Goal: Task Accomplishment & Management: Manage account settings

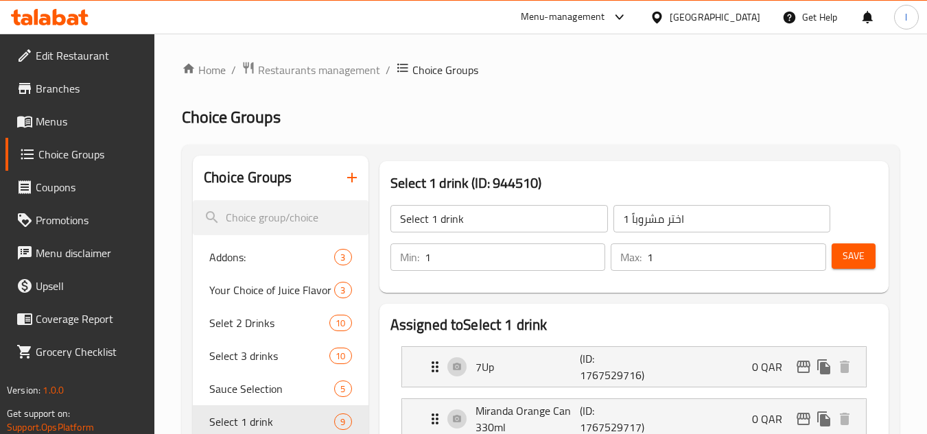
scroll to position [69, 0]
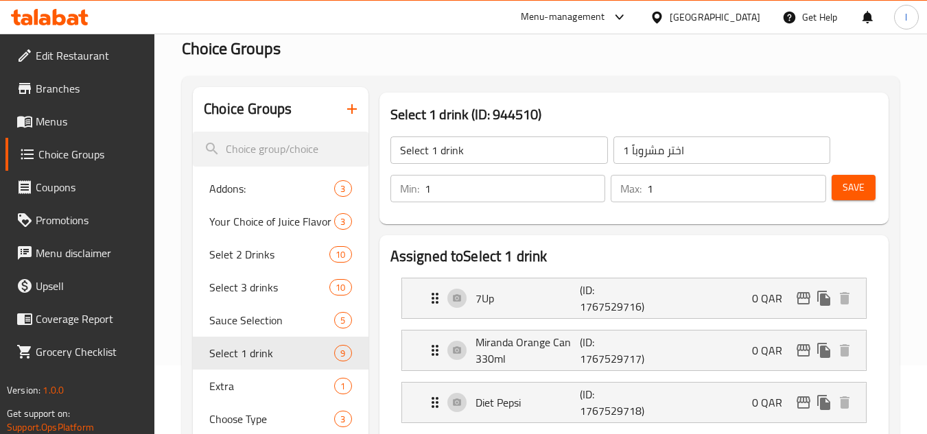
click at [745, 11] on div "[GEOGRAPHIC_DATA]" at bounding box center [715, 17] width 91 height 15
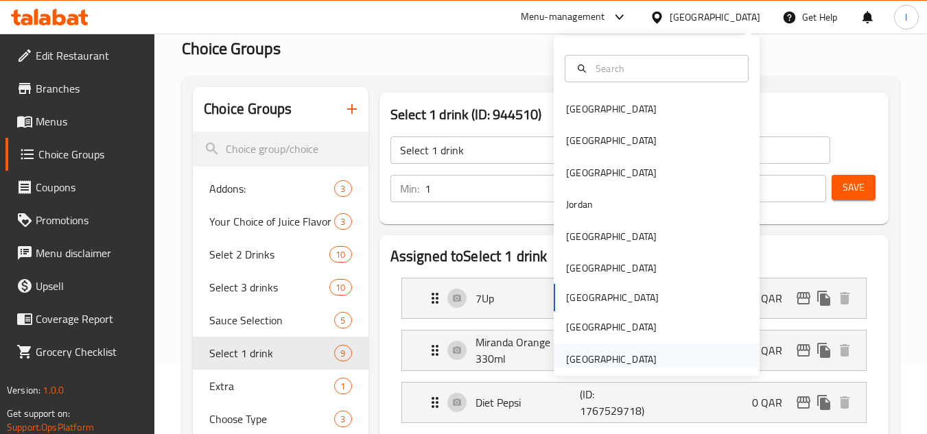
click at [608, 353] on div "United Arab Emirates" at bounding box center [611, 359] width 91 height 15
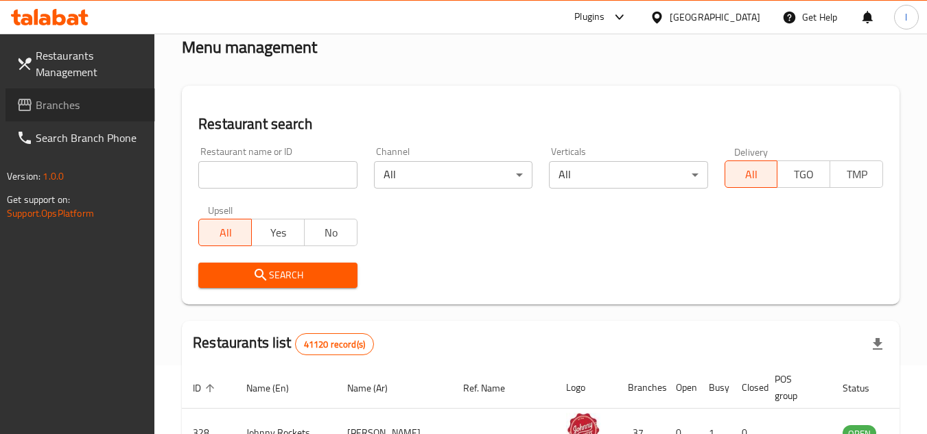
click at [71, 100] on span "Branches" at bounding box center [90, 105] width 108 height 16
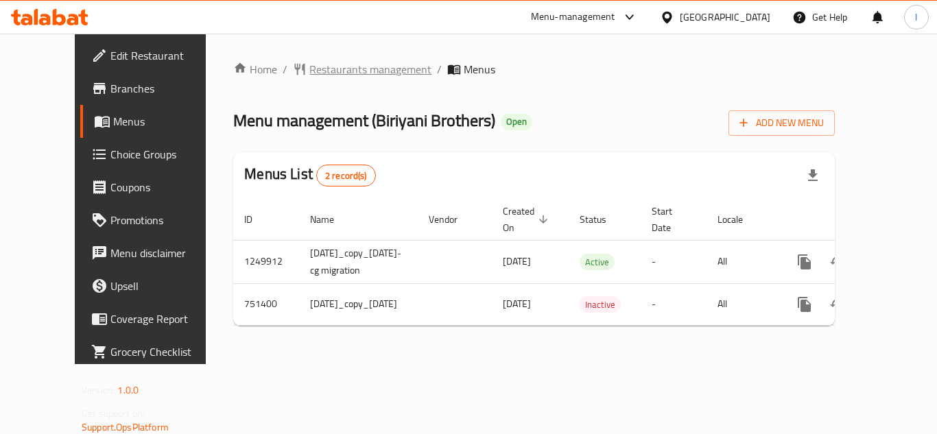
click at [325, 67] on span "Restaurants management" at bounding box center [371, 69] width 122 height 16
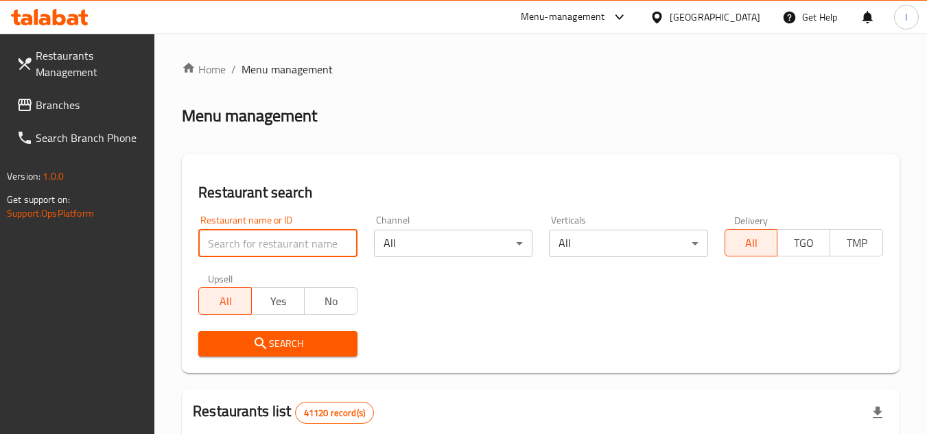
paste input "649113"
type input "649113"
click at [293, 343] on span "Search" at bounding box center [277, 344] width 137 height 17
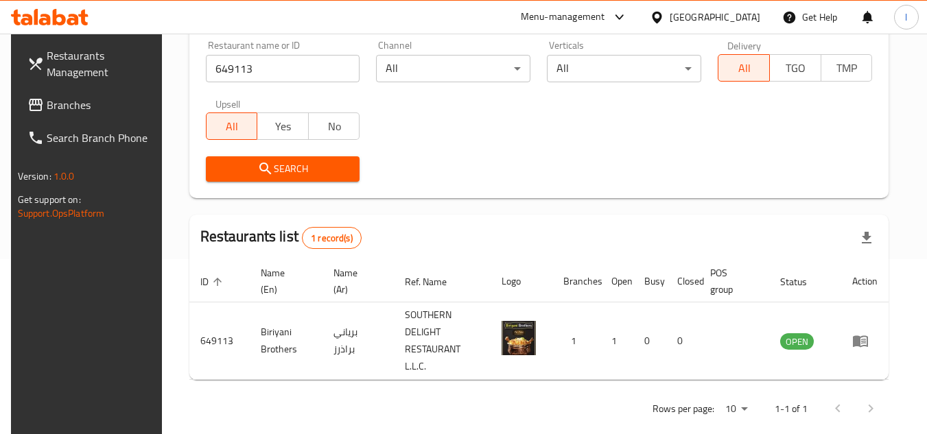
scroll to position [178, 0]
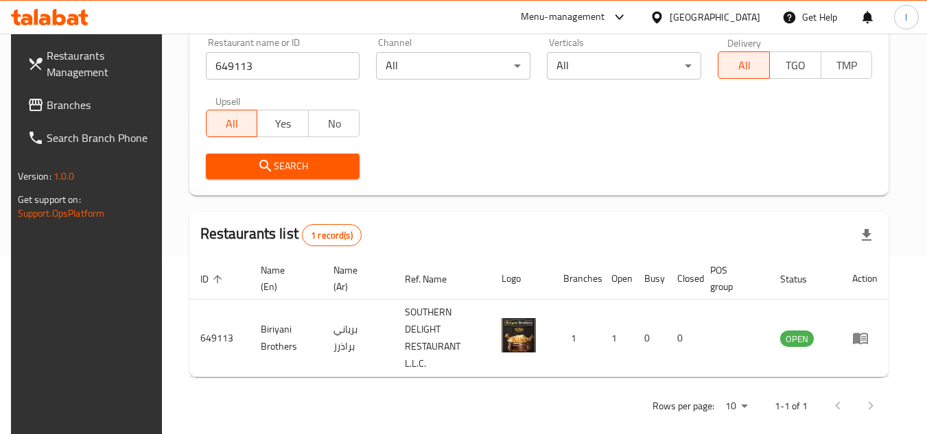
click at [683, 20] on div "[GEOGRAPHIC_DATA]" at bounding box center [715, 17] width 91 height 15
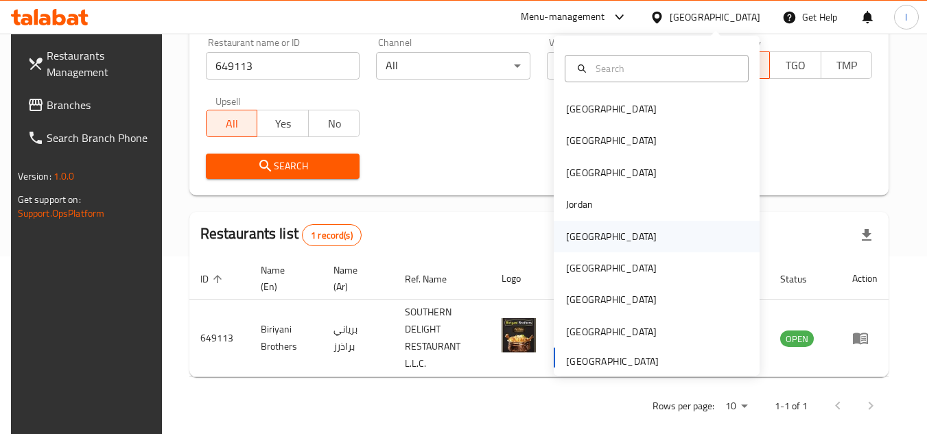
click at [598, 237] on div "[GEOGRAPHIC_DATA]" at bounding box center [657, 237] width 206 height 32
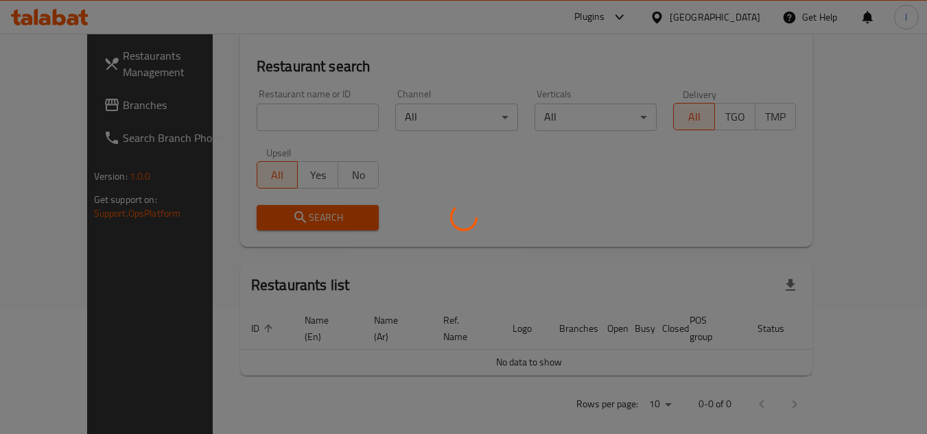
scroll to position [178, 0]
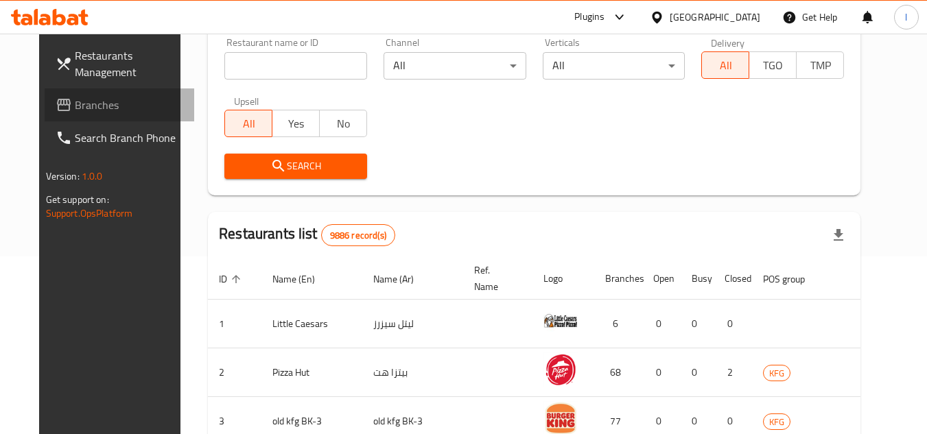
click at [89, 104] on span "Branches" at bounding box center [129, 105] width 108 height 16
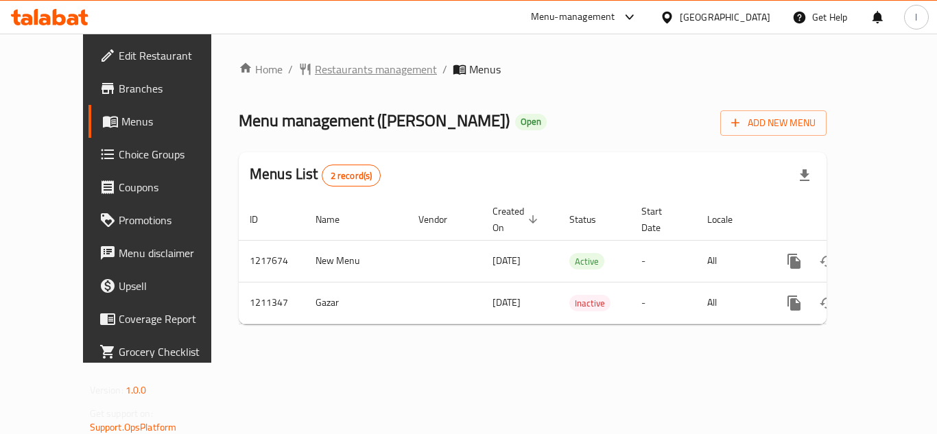
click at [315, 72] on span "Restaurants management" at bounding box center [376, 69] width 122 height 16
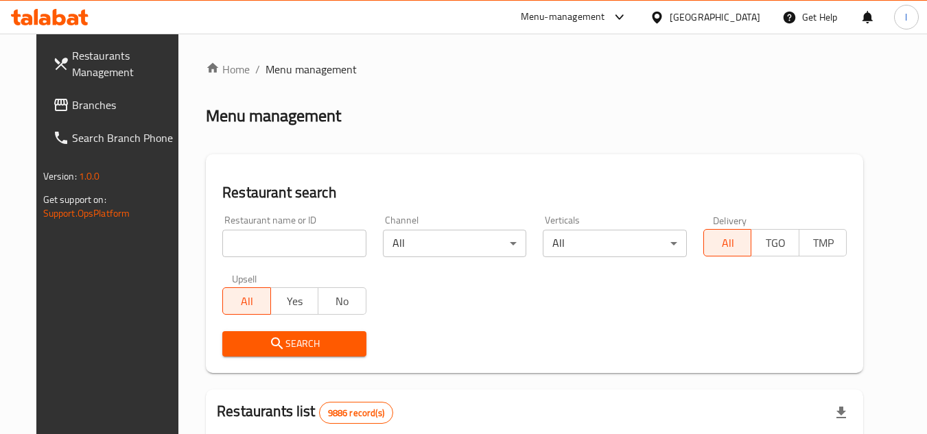
click at [278, 232] on input "search" at bounding box center [294, 243] width 144 height 27
paste input "671330"
type input "671330"
click button "Search" at bounding box center [294, 343] width 144 height 25
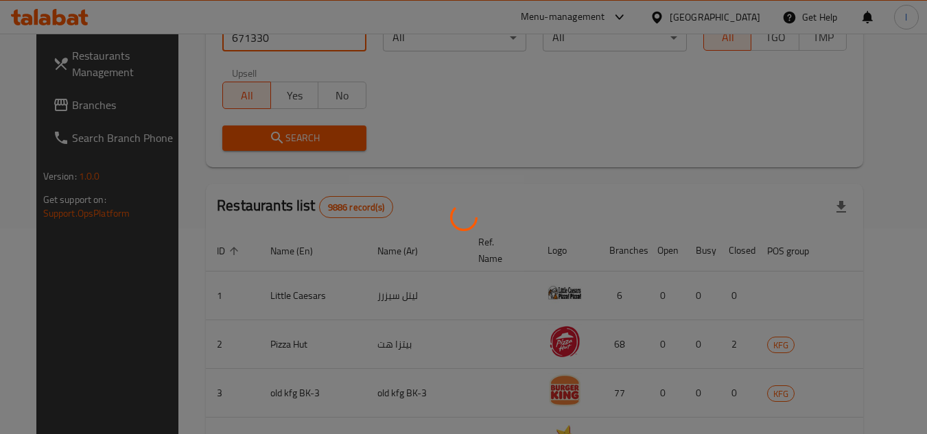
scroll to position [166, 0]
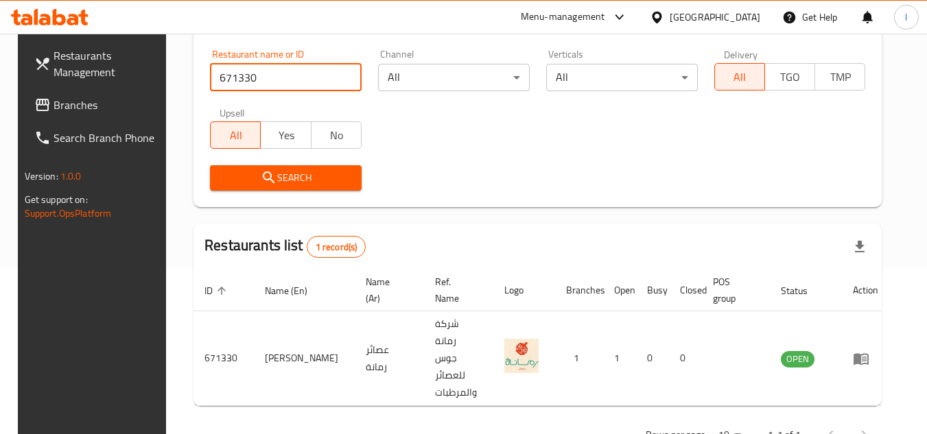
click at [733, 15] on div "[GEOGRAPHIC_DATA]" at bounding box center [715, 17] width 91 height 15
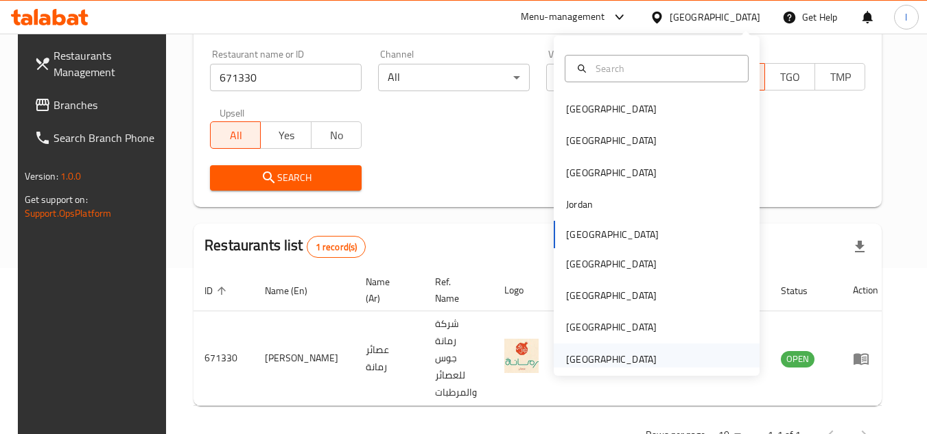
click at [612, 361] on div "[GEOGRAPHIC_DATA]" at bounding box center [611, 359] width 91 height 15
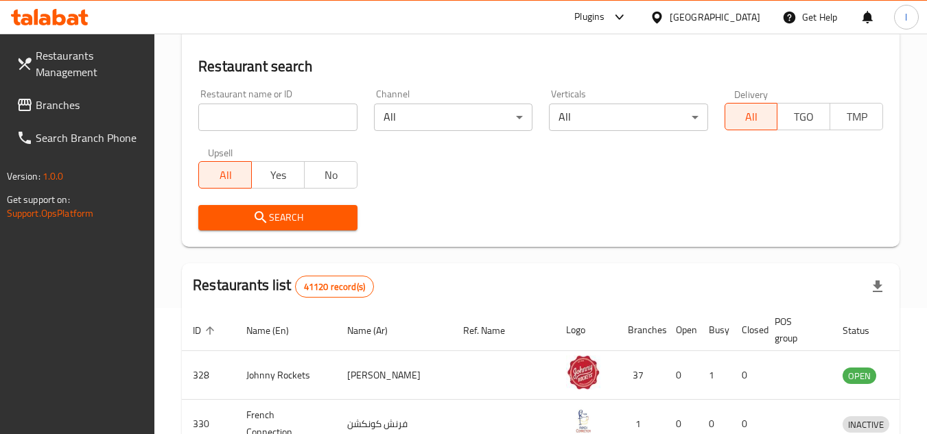
scroll to position [166, 0]
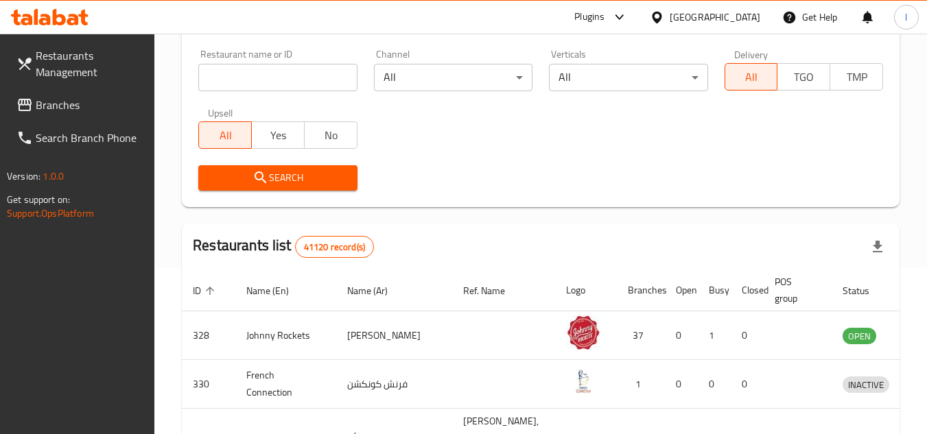
click at [104, 107] on span "Branches" at bounding box center [90, 105] width 108 height 16
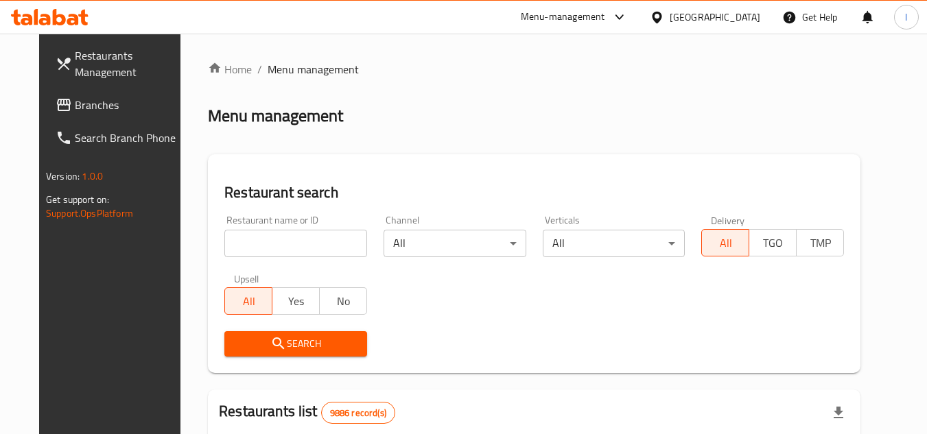
click at [75, 97] on span "Branches" at bounding box center [129, 105] width 108 height 16
click at [758, 14] on div "[GEOGRAPHIC_DATA]" at bounding box center [715, 17] width 91 height 15
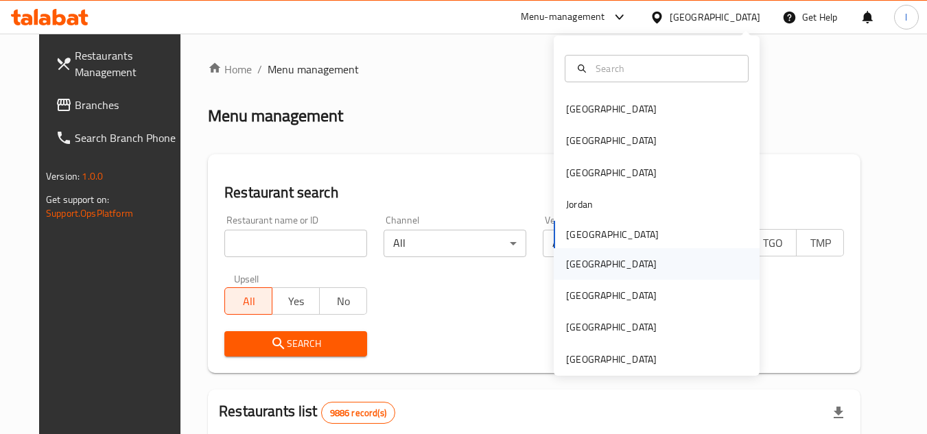
click at [622, 266] on div "[GEOGRAPHIC_DATA]" at bounding box center [657, 264] width 206 height 32
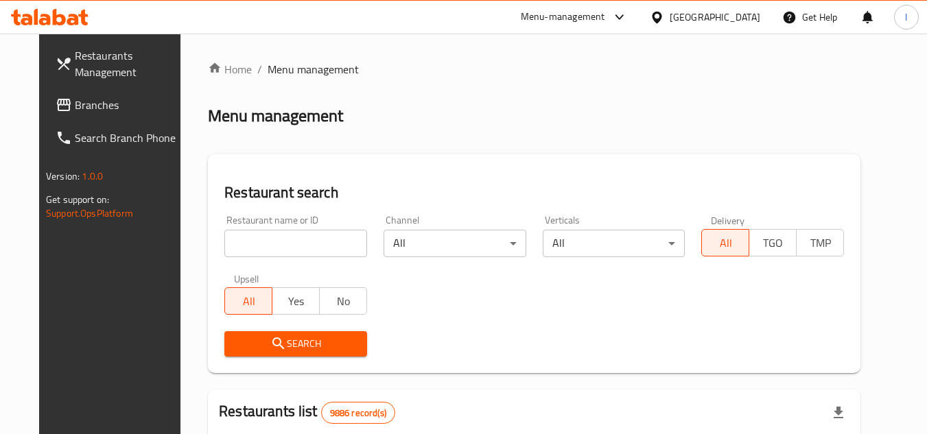
click at [746, 18] on div "[GEOGRAPHIC_DATA]" at bounding box center [715, 17] width 91 height 15
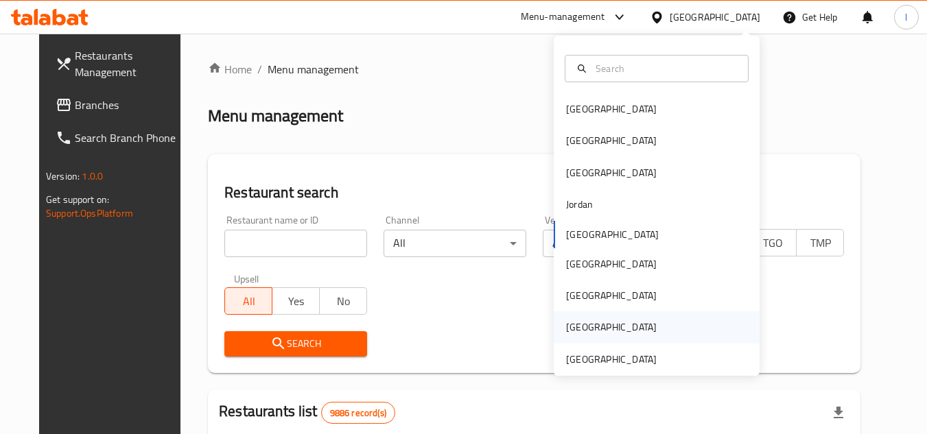
click at [587, 326] on div "[GEOGRAPHIC_DATA]" at bounding box center [611, 327] width 91 height 15
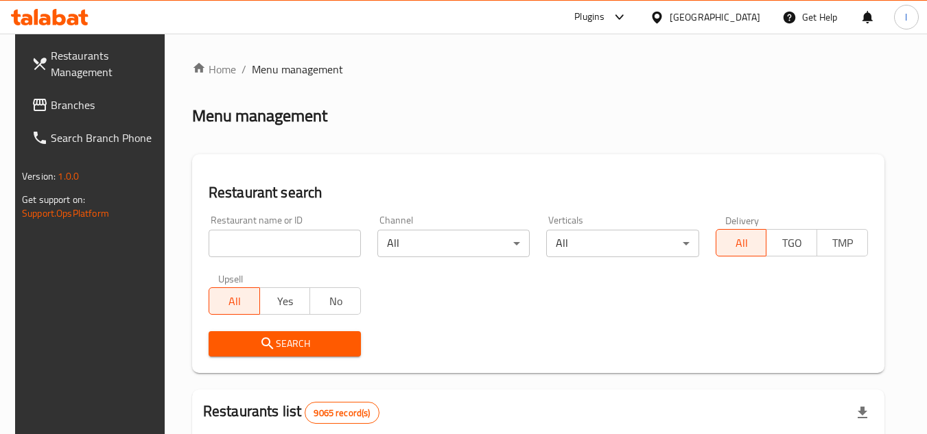
click at [83, 101] on span "Branches" at bounding box center [105, 105] width 108 height 16
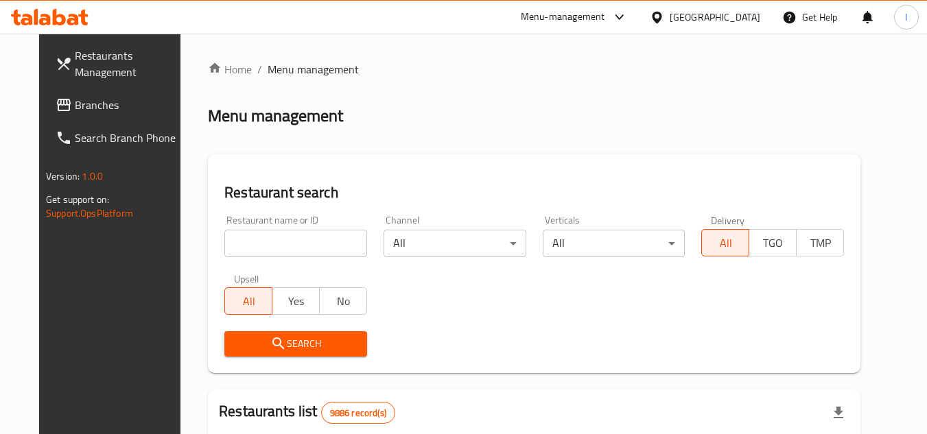
click at [738, 21] on div "[GEOGRAPHIC_DATA]" at bounding box center [715, 17] width 91 height 15
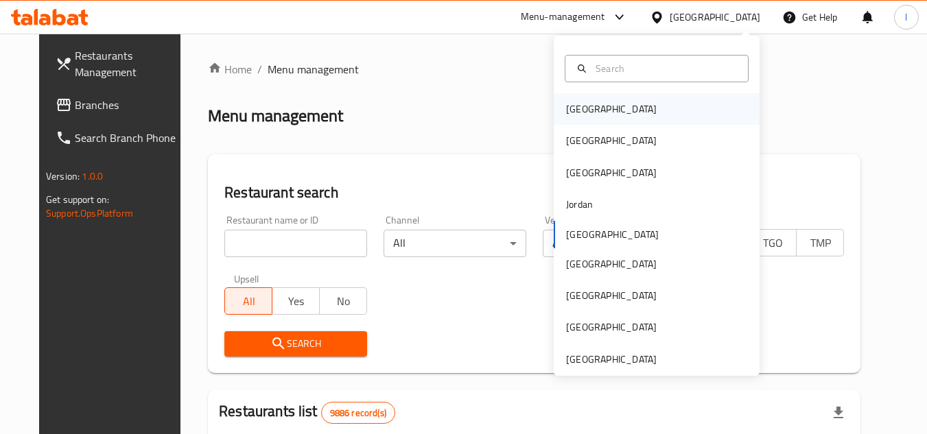
click at [599, 110] on div "[GEOGRAPHIC_DATA]" at bounding box center [657, 109] width 206 height 32
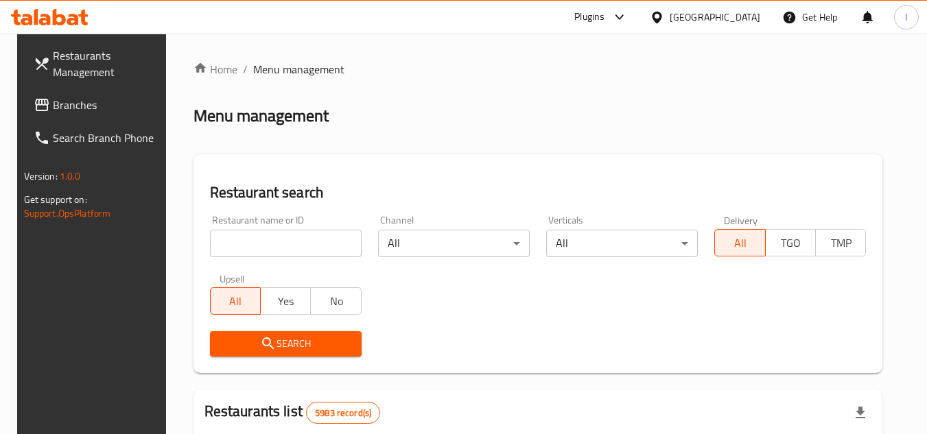
click at [69, 106] on span "Branches" at bounding box center [107, 105] width 108 height 16
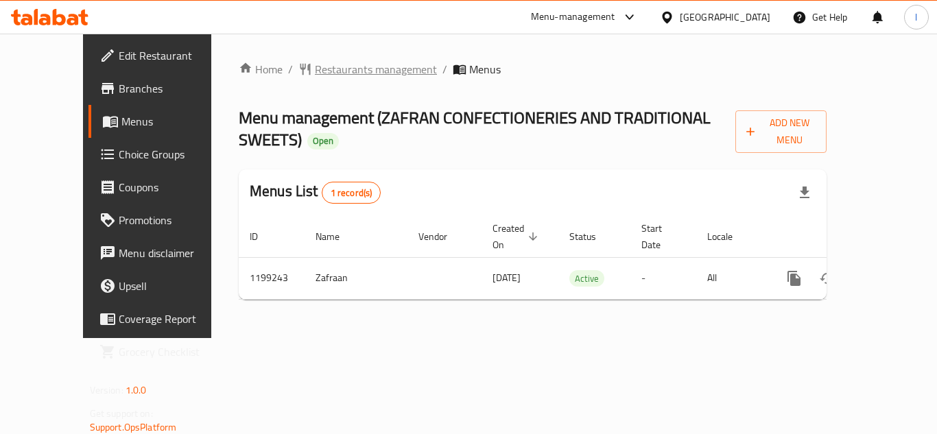
click at [315, 71] on span "Restaurants management" at bounding box center [376, 69] width 122 height 16
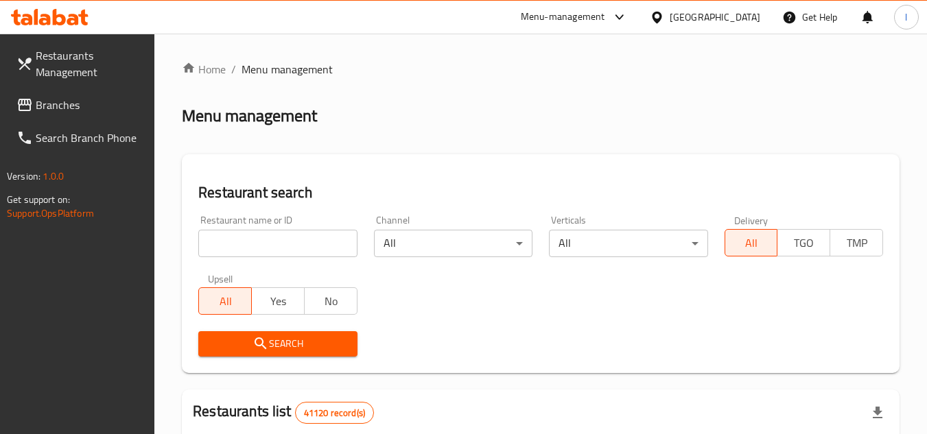
paste input "668272"
type input "668272"
click at [296, 339] on span "Search" at bounding box center [277, 344] width 137 height 17
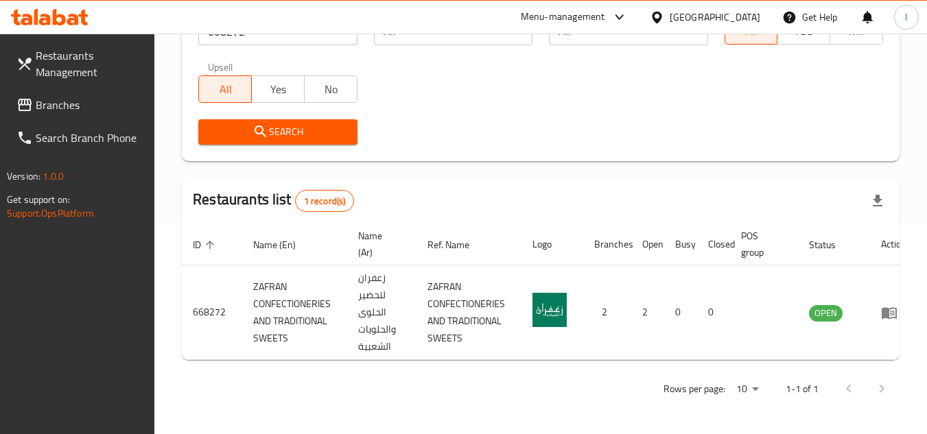
scroll to position [222, 0]
click at [97, 107] on span "Branches" at bounding box center [90, 105] width 108 height 16
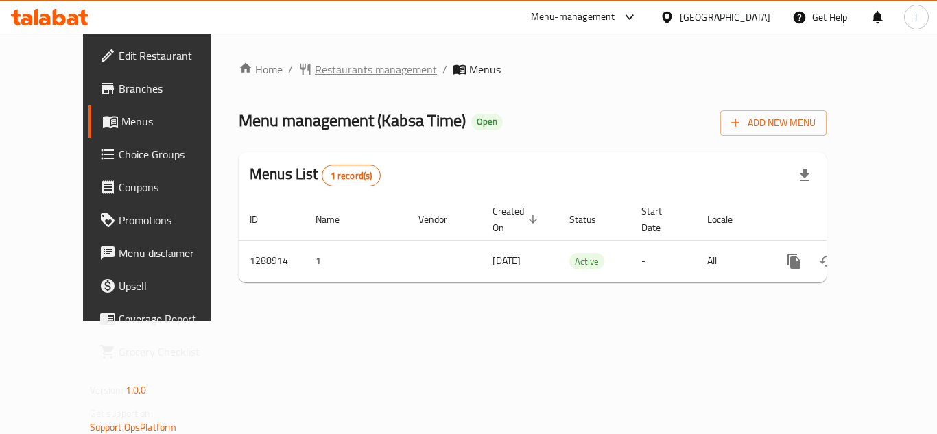
click at [321, 66] on span "Restaurants management" at bounding box center [376, 69] width 122 height 16
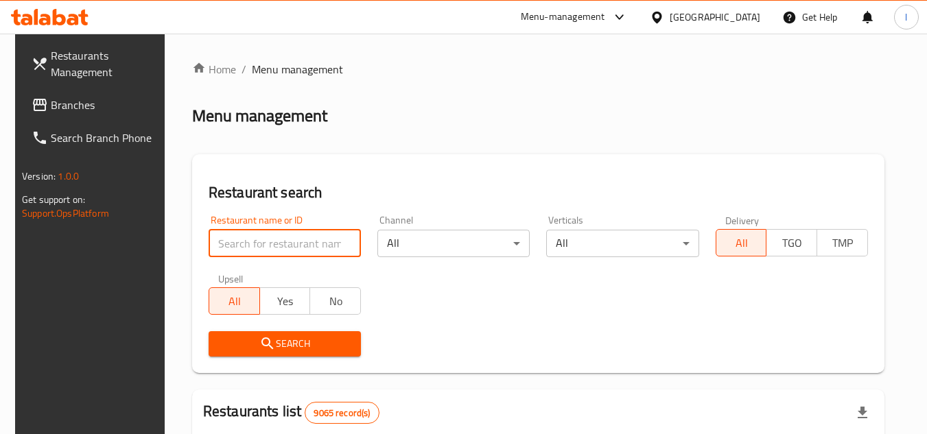
click at [266, 242] on input "search" at bounding box center [285, 243] width 152 height 27
paste input "697448"
type input "697448"
click at [268, 349] on icon "submit" at bounding box center [267, 344] width 16 height 16
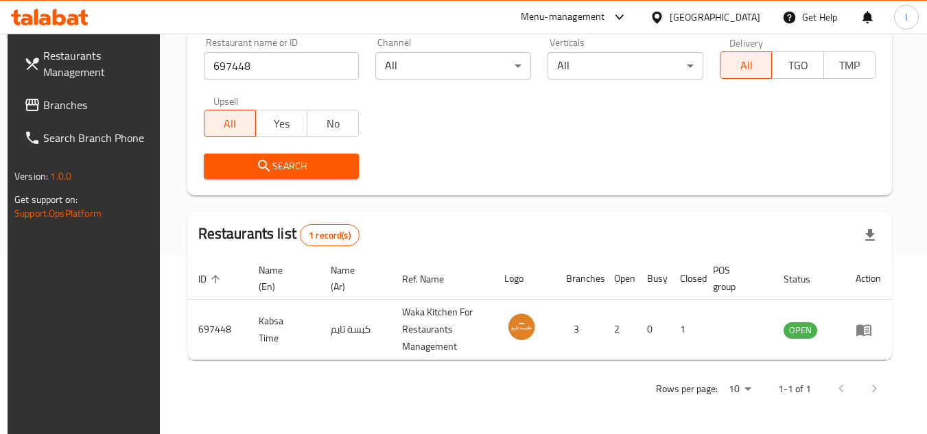
scroll to position [178, 0]
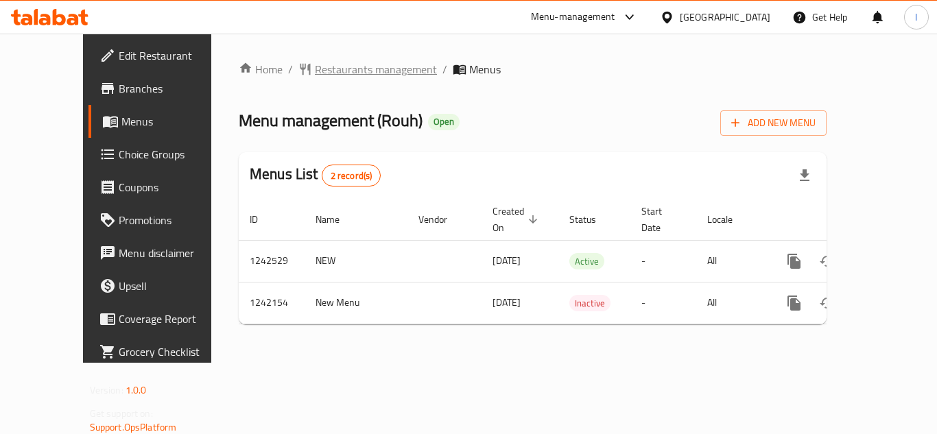
click at [315, 70] on span "Restaurants management" at bounding box center [376, 69] width 122 height 16
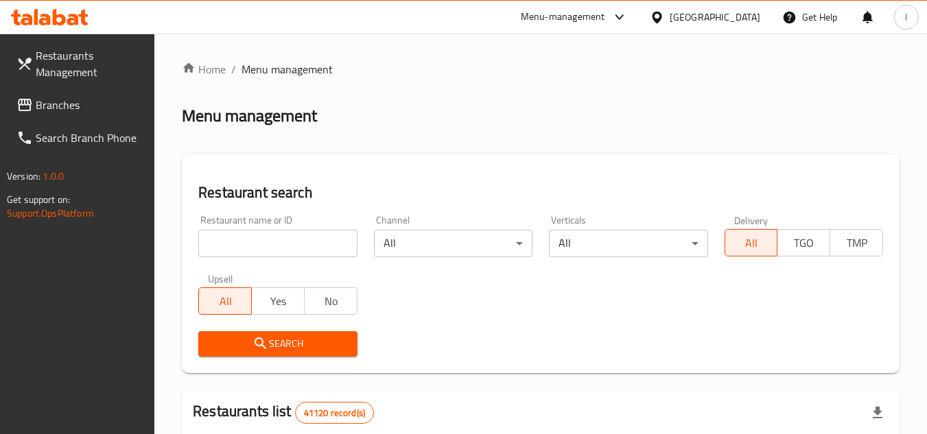
click at [266, 237] on input "search" at bounding box center [277, 243] width 159 height 27
paste input "681023"
type input "681023"
click at [300, 343] on span "Search" at bounding box center [277, 344] width 137 height 17
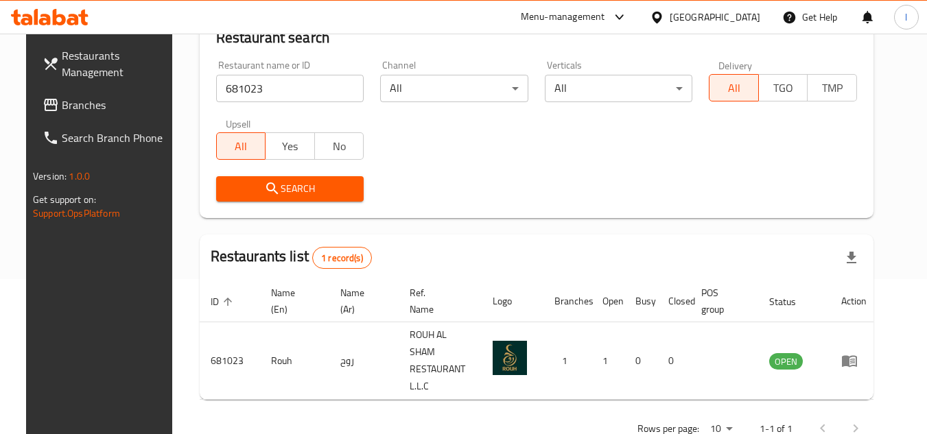
scroll to position [166, 0]
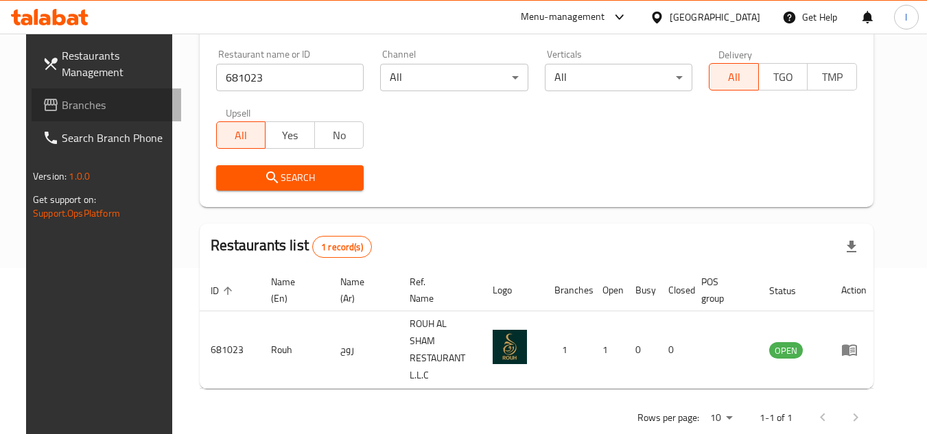
click at [71, 97] on span "Branches" at bounding box center [116, 105] width 108 height 16
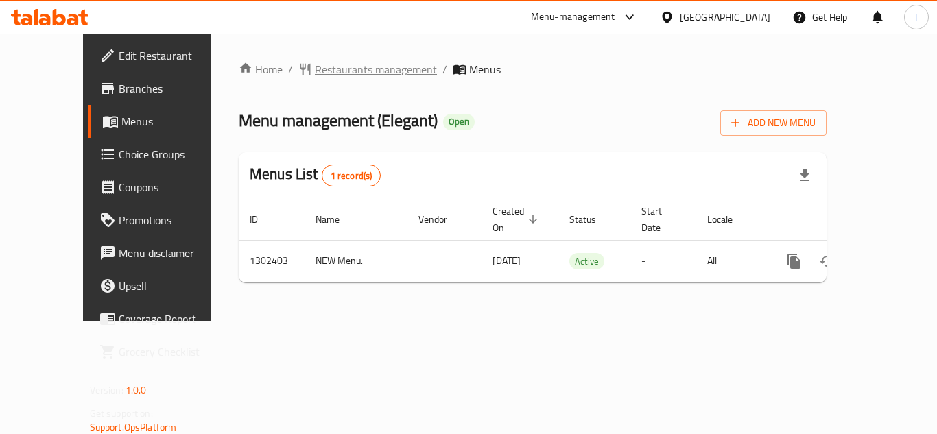
click at [331, 74] on span "Restaurants management" at bounding box center [376, 69] width 122 height 16
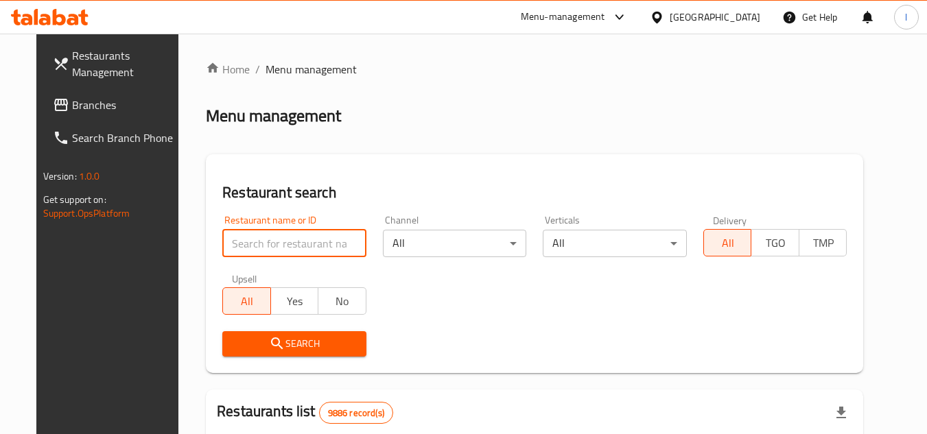
click at [259, 241] on input "search" at bounding box center [294, 243] width 144 height 27
paste input "702406"
type input "702406"
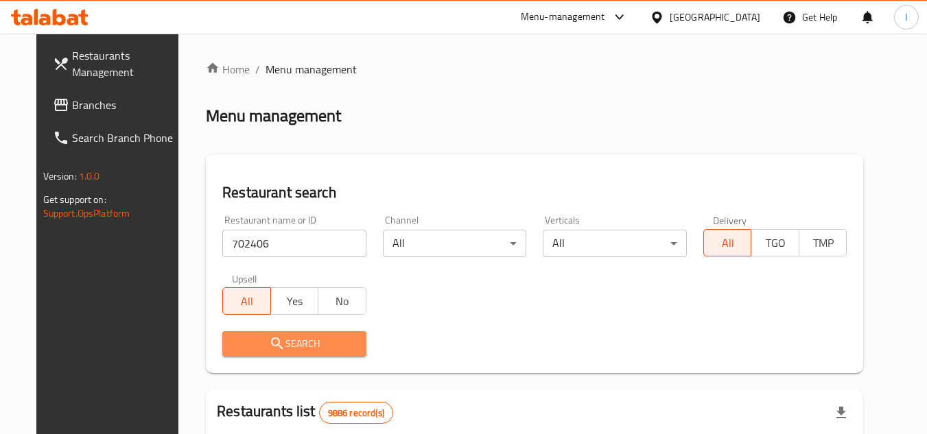
click at [293, 344] on span "Search" at bounding box center [294, 344] width 122 height 17
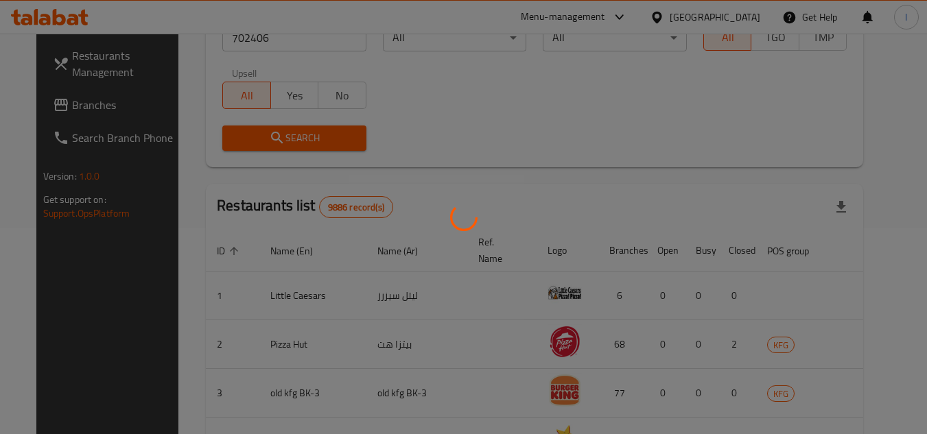
scroll to position [178, 0]
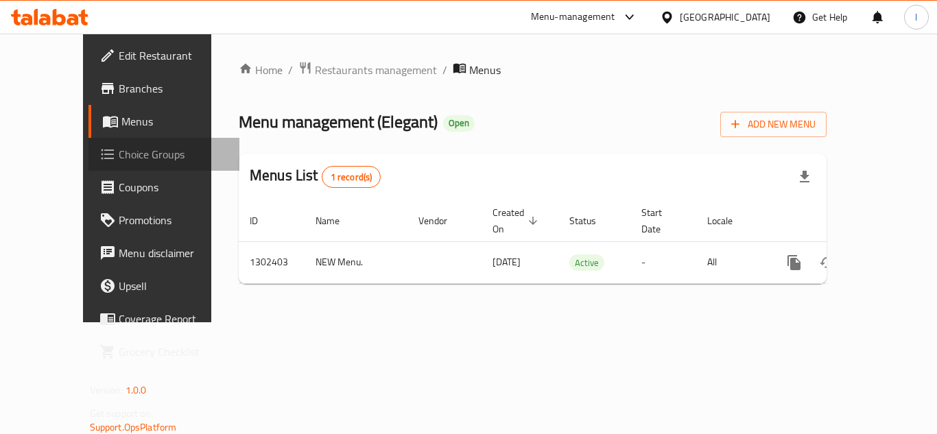
click at [119, 151] on span "Choice Groups" at bounding box center [174, 154] width 110 height 16
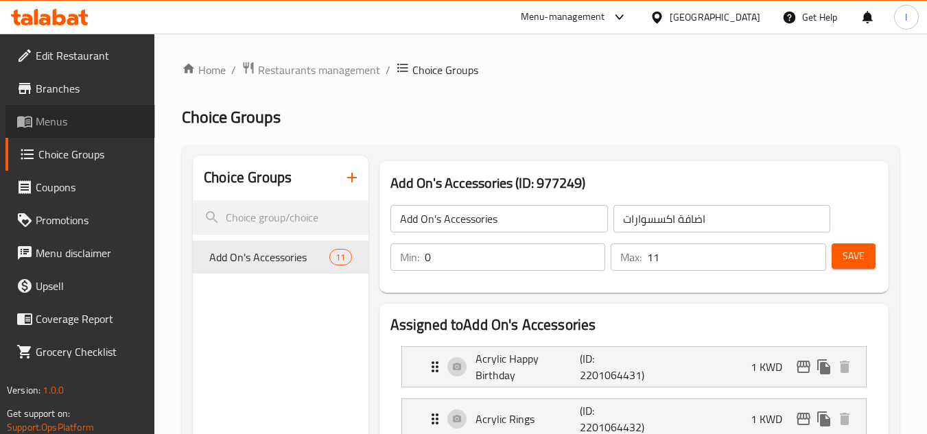
click at [77, 120] on span "Menus" at bounding box center [90, 121] width 108 height 16
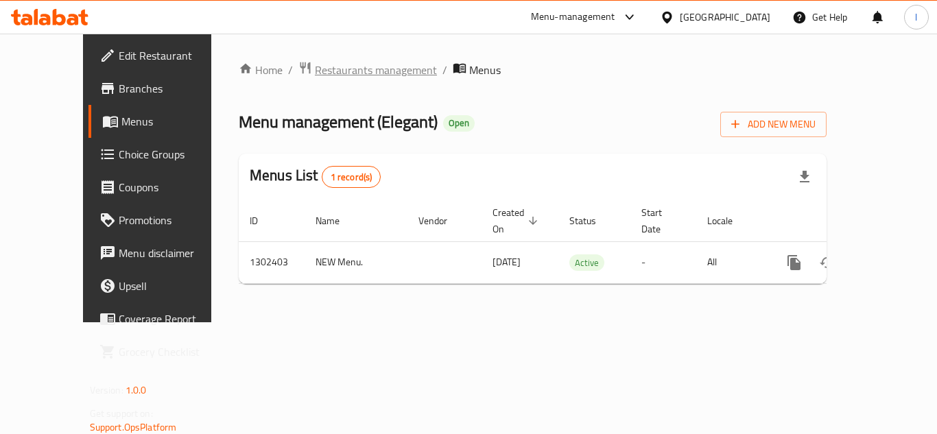
click at [315, 69] on span "Restaurants management" at bounding box center [376, 70] width 122 height 16
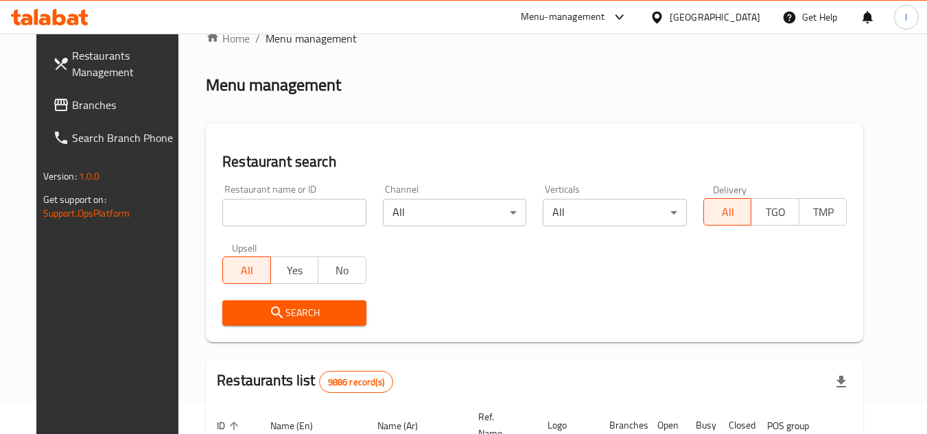
scroll to position [137, 0]
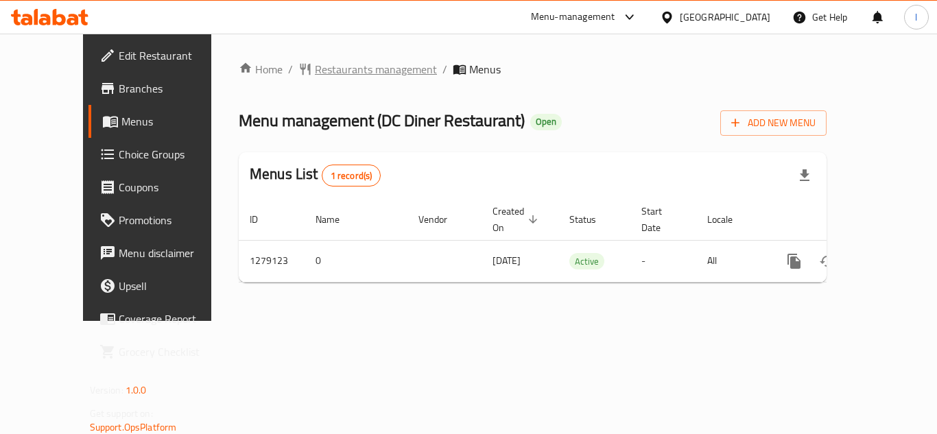
click at [315, 73] on span "Restaurants management" at bounding box center [376, 69] width 122 height 16
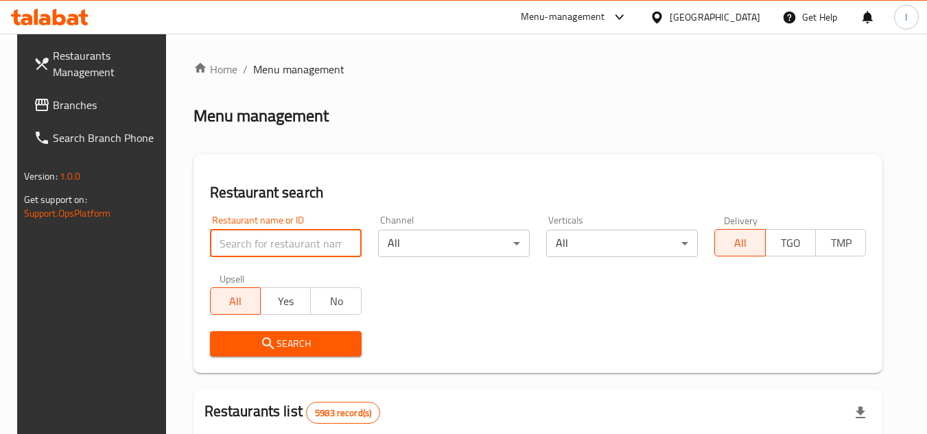
click at [275, 242] on input "search" at bounding box center [286, 243] width 152 height 27
paste input "693165"
type input "693165"
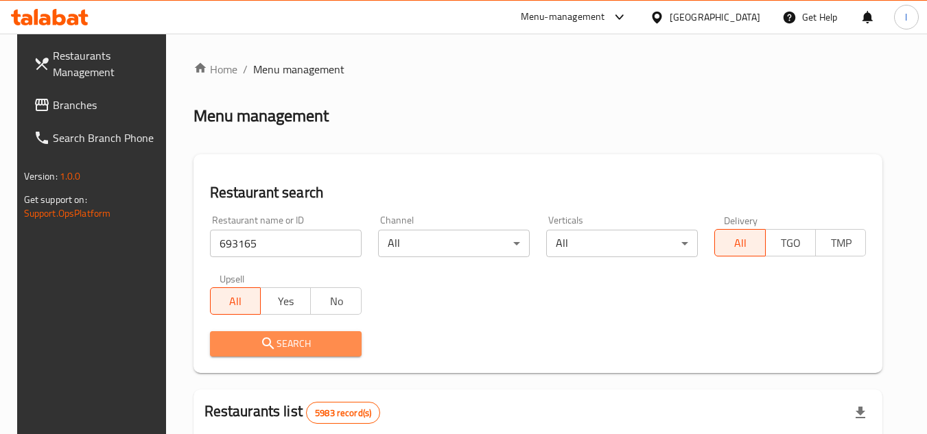
click at [283, 341] on span "Search" at bounding box center [286, 344] width 130 height 17
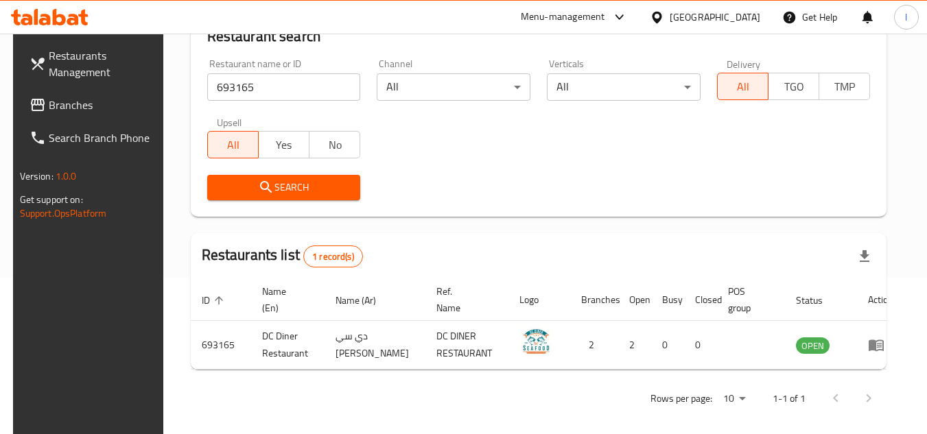
scroll to position [166, 0]
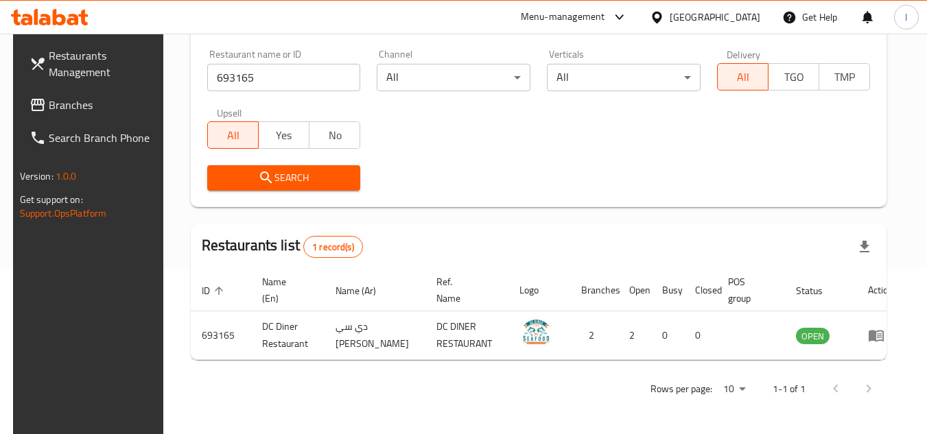
click at [82, 104] on span "Branches" at bounding box center [103, 105] width 108 height 16
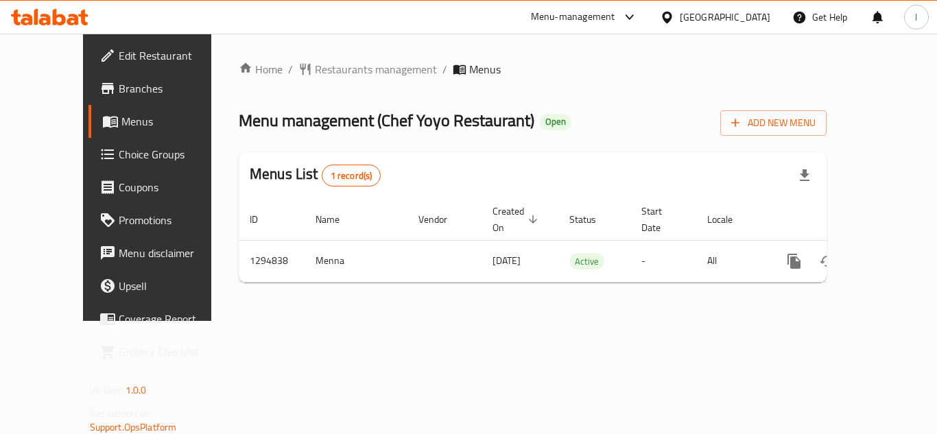
click at [329, 65] on span "Restaurants management" at bounding box center [376, 69] width 122 height 16
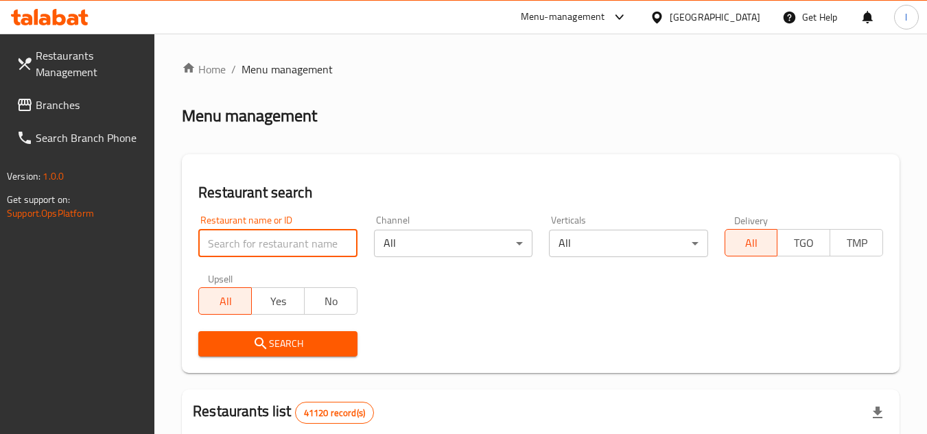
click at [281, 240] on input "search" at bounding box center [277, 243] width 159 height 27
paste input "699712"
type input "699712"
click button "Search" at bounding box center [277, 343] width 159 height 25
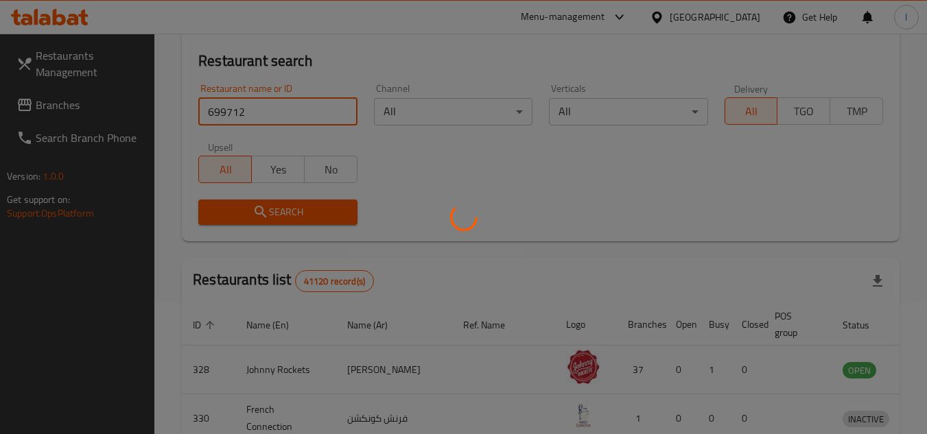
scroll to position [137, 0]
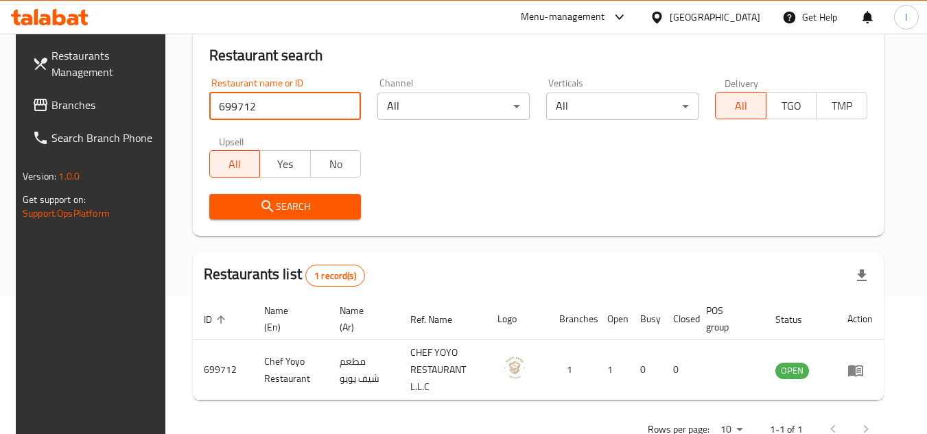
click at [89, 100] on span "Branches" at bounding box center [105, 105] width 108 height 16
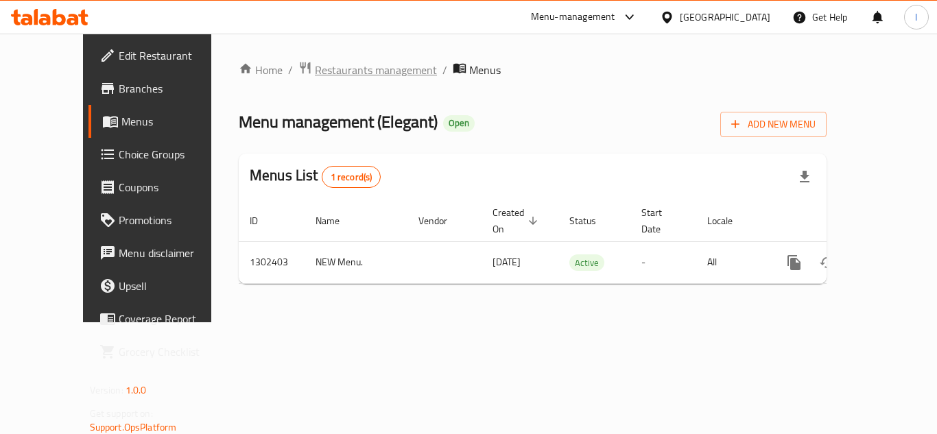
click at [345, 70] on span "Restaurants management" at bounding box center [376, 70] width 122 height 16
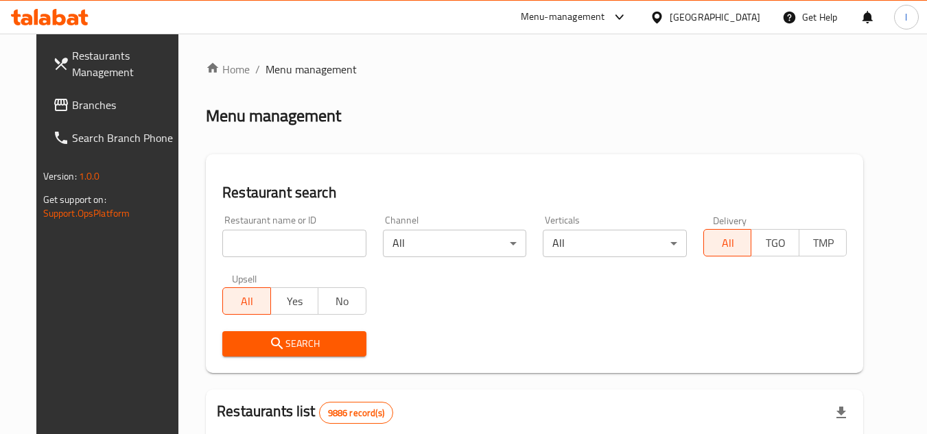
click at [283, 250] on input "search" at bounding box center [294, 243] width 144 height 27
paste input "702406"
type input "702406"
click at [279, 345] on span "Search" at bounding box center [294, 344] width 122 height 17
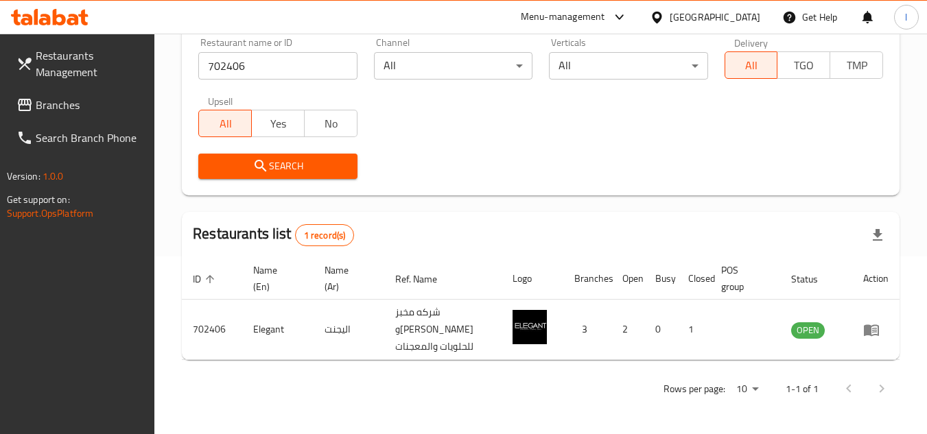
scroll to position [178, 0]
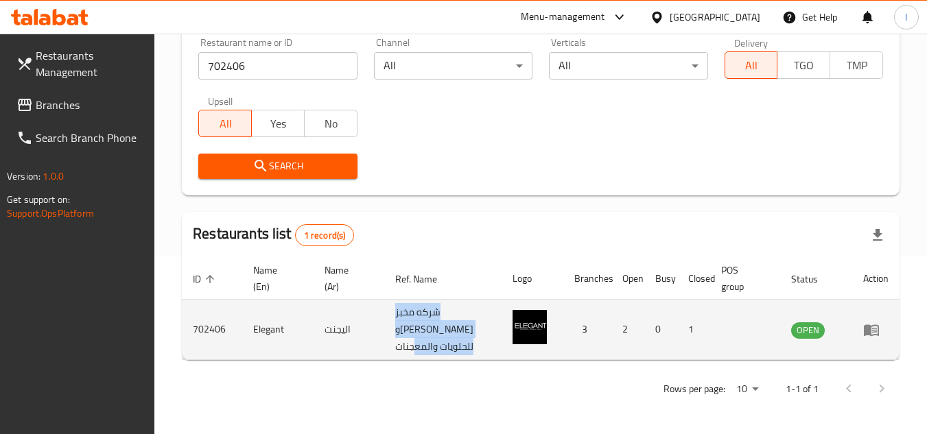
drag, startPoint x: 401, startPoint y: 309, endPoint x: 407, endPoint y: 348, distance: 39.6
click at [407, 348] on td "شركه مخبز وفرن رابالو للحلويات والمعجنات" at bounding box center [442, 330] width 117 height 60
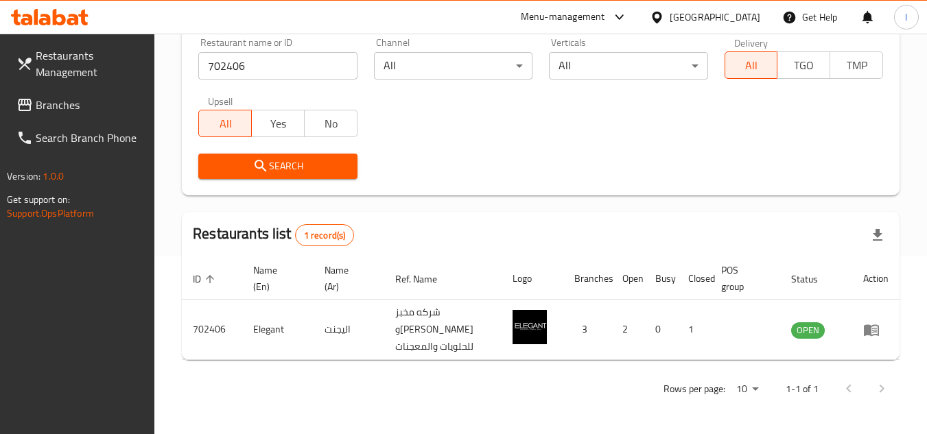
click at [439, 373] on div "Rows per page: 10 1-1 of 1" at bounding box center [541, 389] width 718 height 36
click at [38, 100] on span "Branches" at bounding box center [90, 105] width 108 height 16
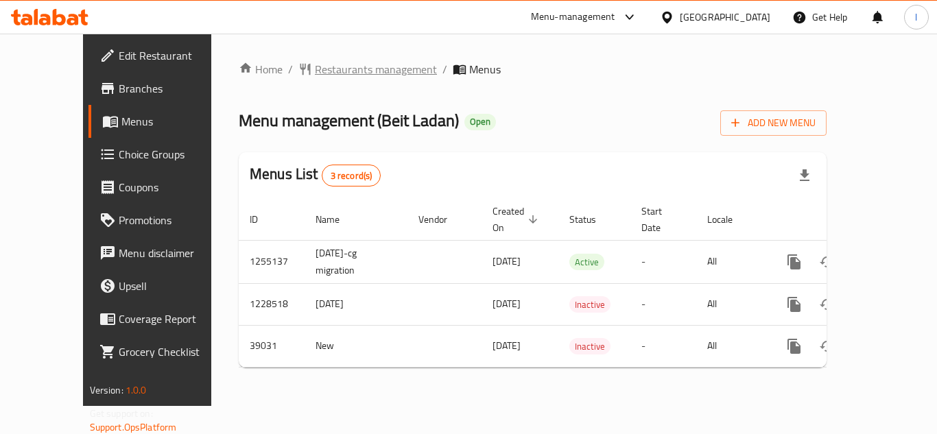
click at [347, 71] on span "Restaurants management" at bounding box center [376, 69] width 122 height 16
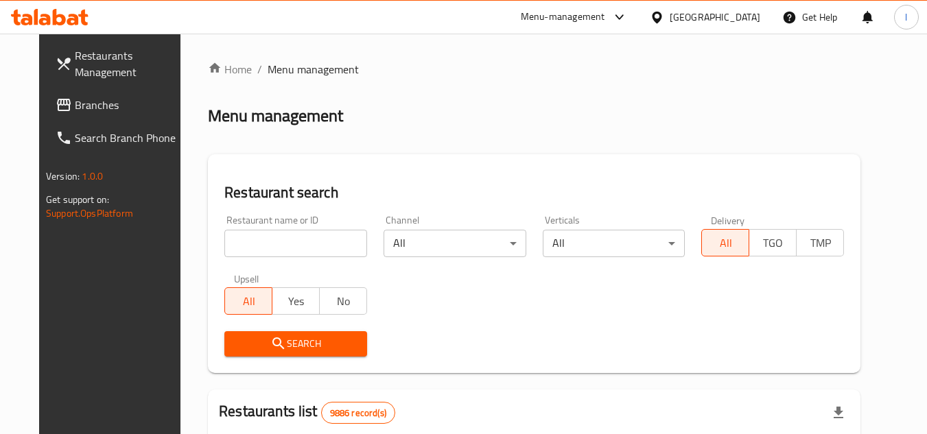
click at [274, 242] on input "search" at bounding box center [295, 243] width 143 height 27
paste input "20295"
type input "20295"
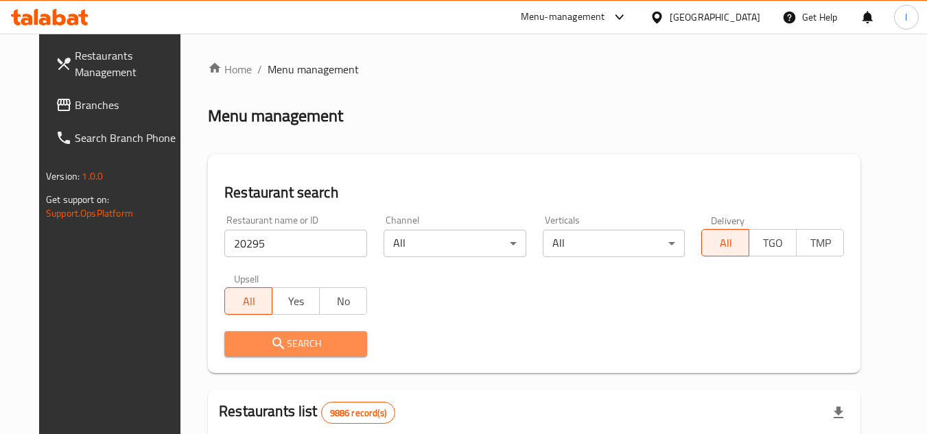
click at [309, 338] on span "Search" at bounding box center [295, 344] width 121 height 17
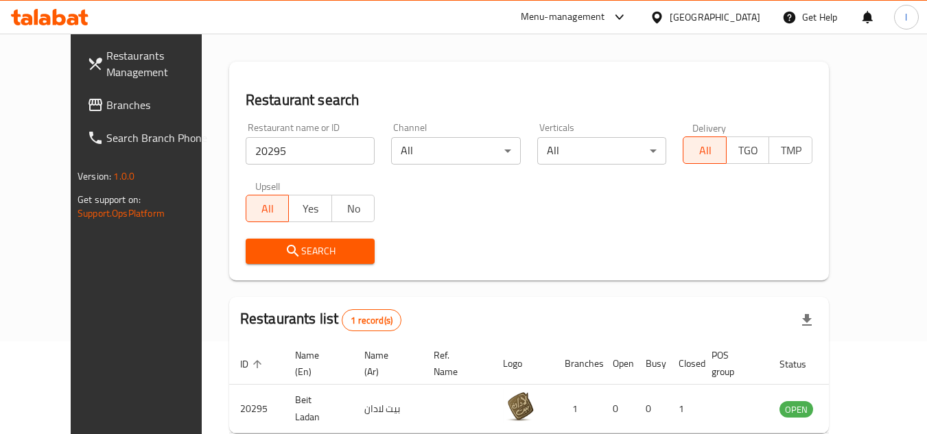
scroll to position [137, 0]
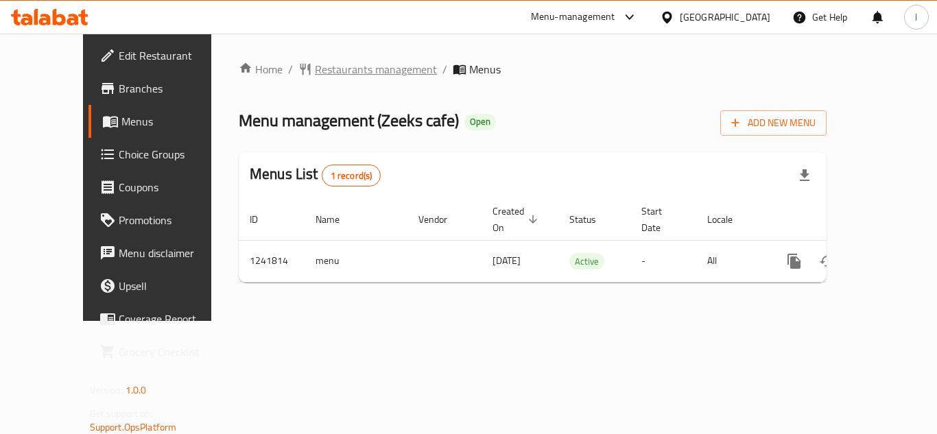
click at [315, 71] on span "Restaurants management" at bounding box center [376, 69] width 122 height 16
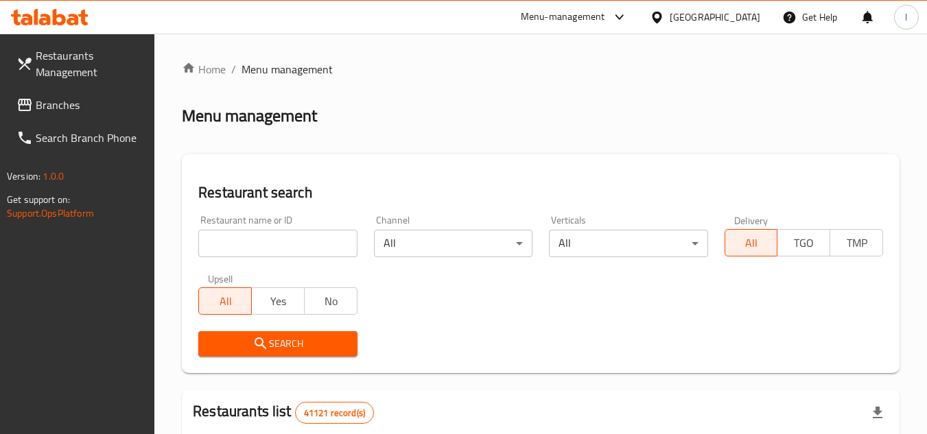
click at [271, 246] on input "search" at bounding box center [277, 243] width 159 height 27
paste input "680867"
type input "680867"
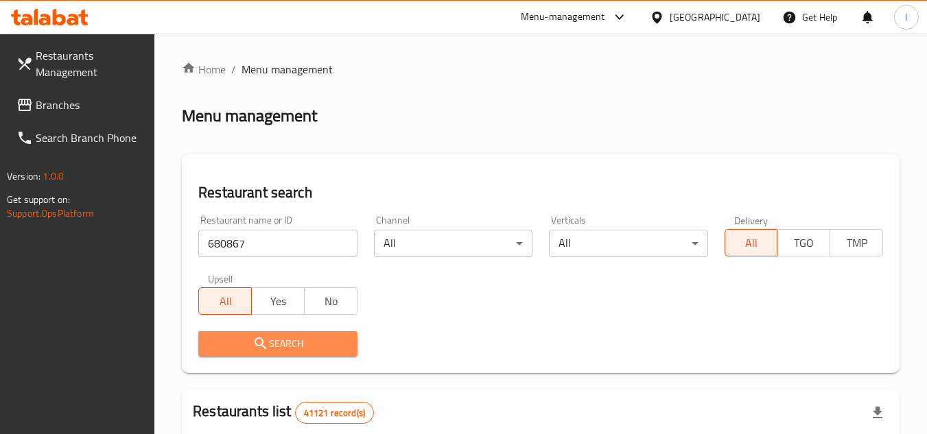
click at [260, 339] on icon "submit" at bounding box center [261, 344] width 12 height 12
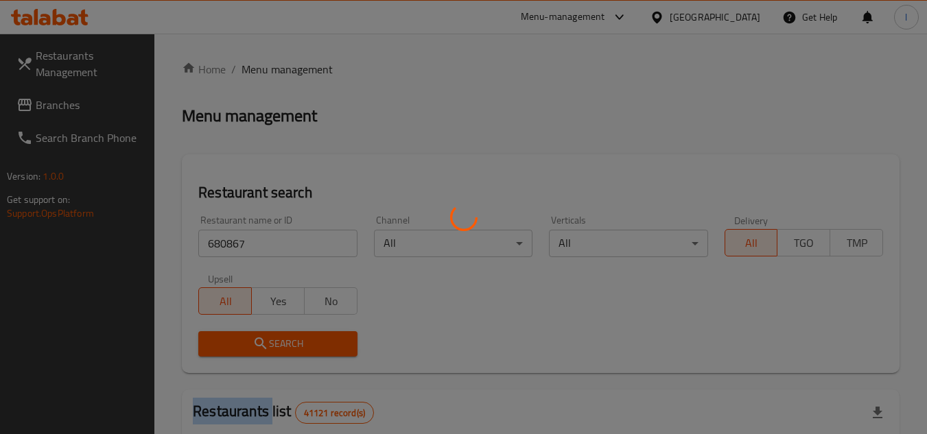
click at [260, 339] on div at bounding box center [463, 217] width 927 height 434
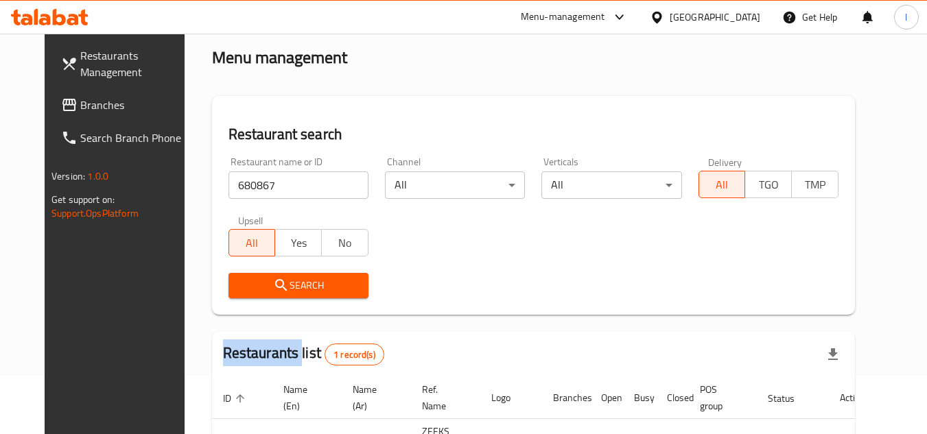
scroll to position [137, 0]
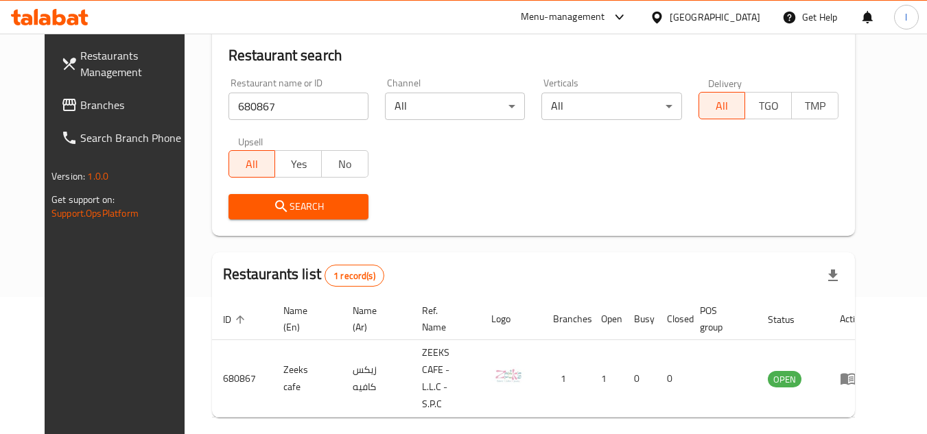
click at [396, 210] on div "Search" at bounding box center [533, 207] width 627 height 42
click at [112, 99] on span "Branches" at bounding box center [134, 105] width 108 height 16
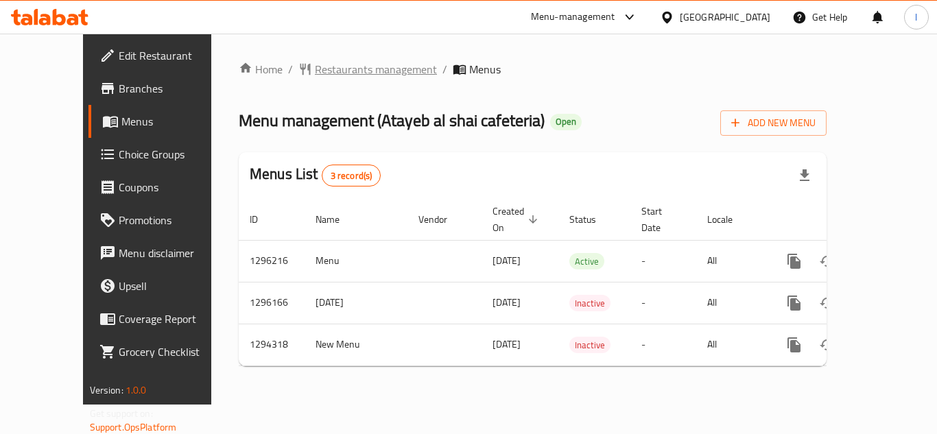
click at [315, 73] on span "Restaurants management" at bounding box center [376, 69] width 122 height 16
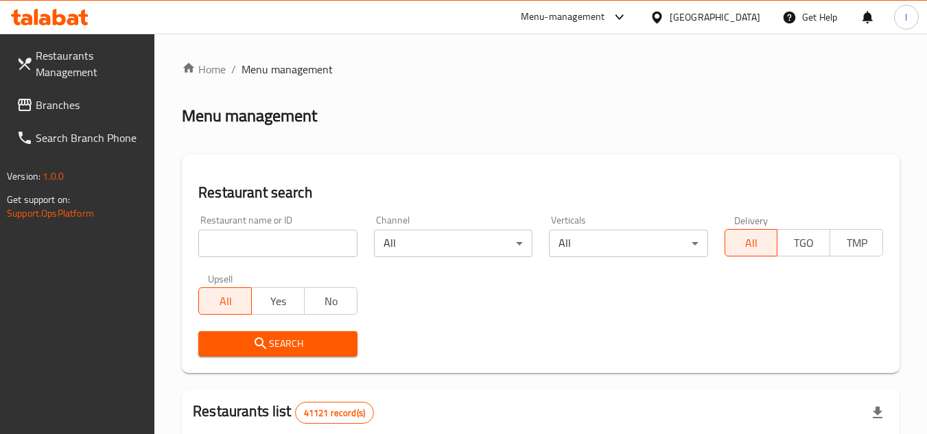
click at [265, 240] on input "search" at bounding box center [277, 243] width 159 height 27
paste input "699685"
type input "699685"
click at [285, 340] on span "Search" at bounding box center [277, 344] width 137 height 17
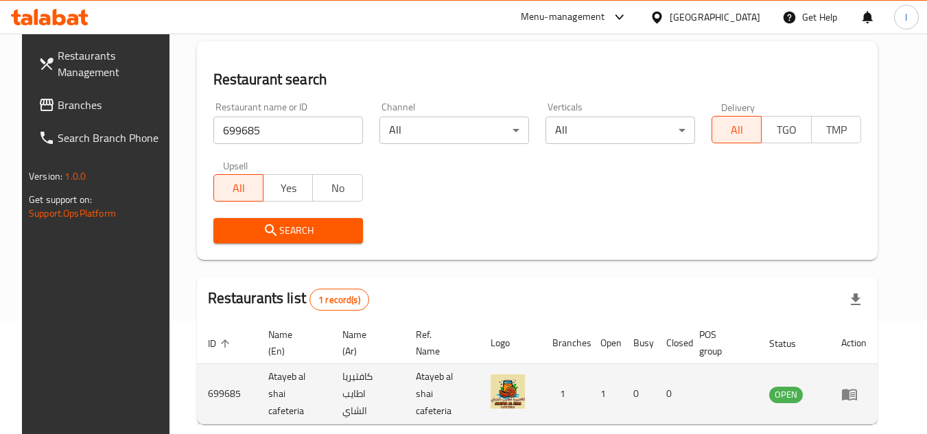
scroll to position [166, 0]
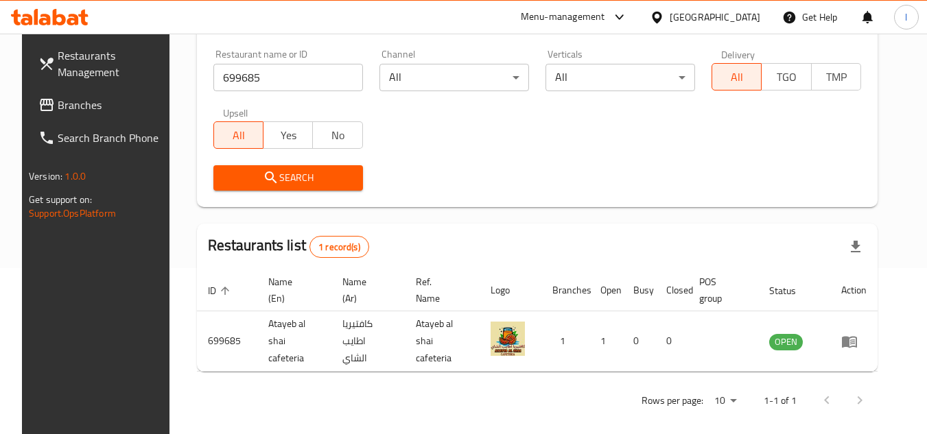
click at [106, 113] on link "Branches" at bounding box center [102, 105] width 150 height 33
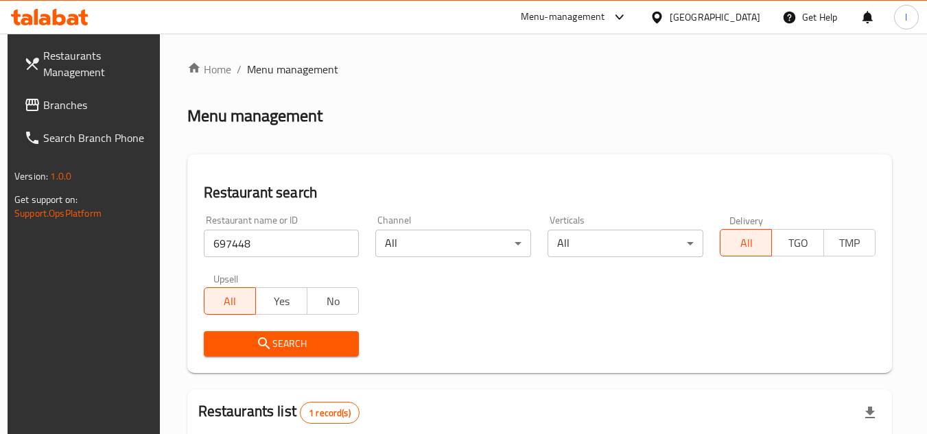
scroll to position [178, 0]
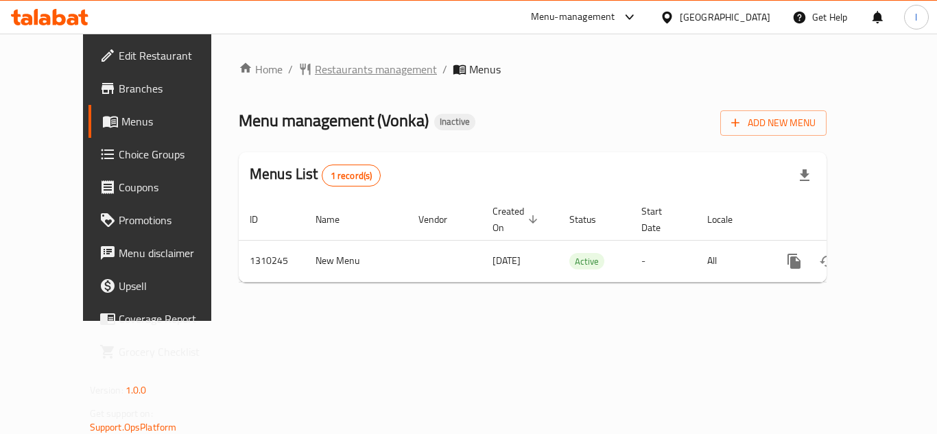
click at [323, 69] on span "Restaurants management" at bounding box center [376, 69] width 122 height 16
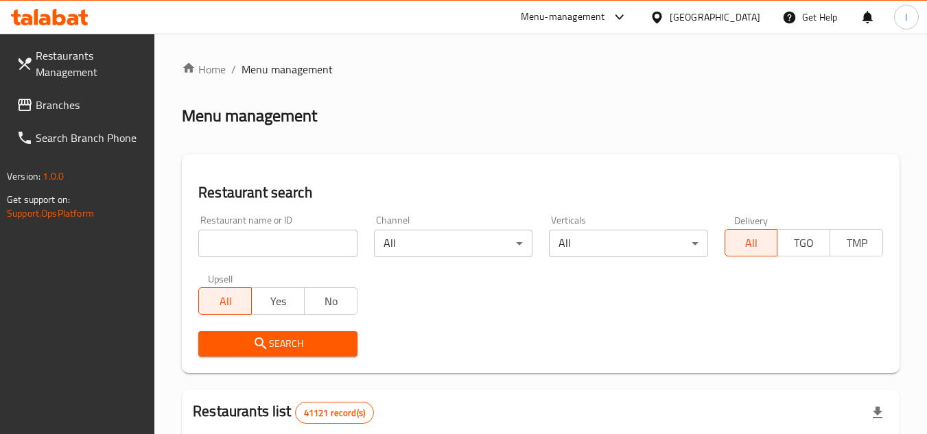
click at [250, 242] on input "search" at bounding box center [277, 243] width 159 height 27
paste input "705394"
type input "705394"
drag, startPoint x: 258, startPoint y: 338, endPoint x: 81, endPoint y: 262, distance: 192.5
click at [257, 338] on icon "submit" at bounding box center [261, 344] width 16 height 16
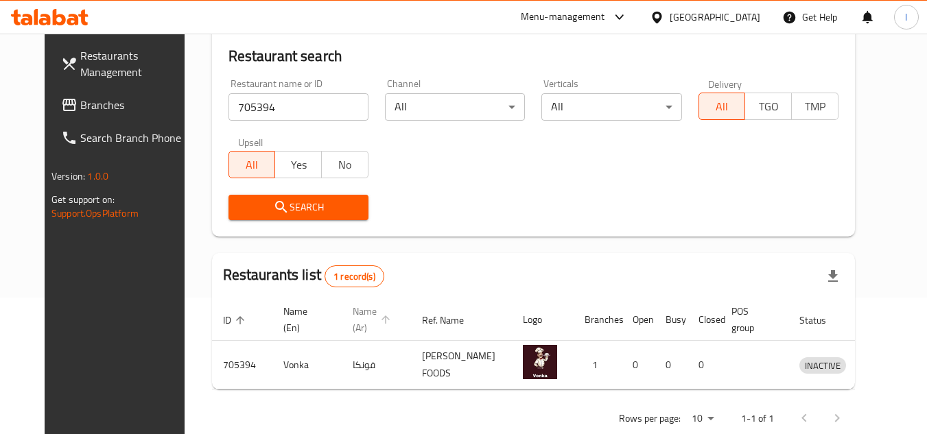
scroll to position [137, 0]
click at [85, 106] on span "Branches" at bounding box center [134, 105] width 108 height 16
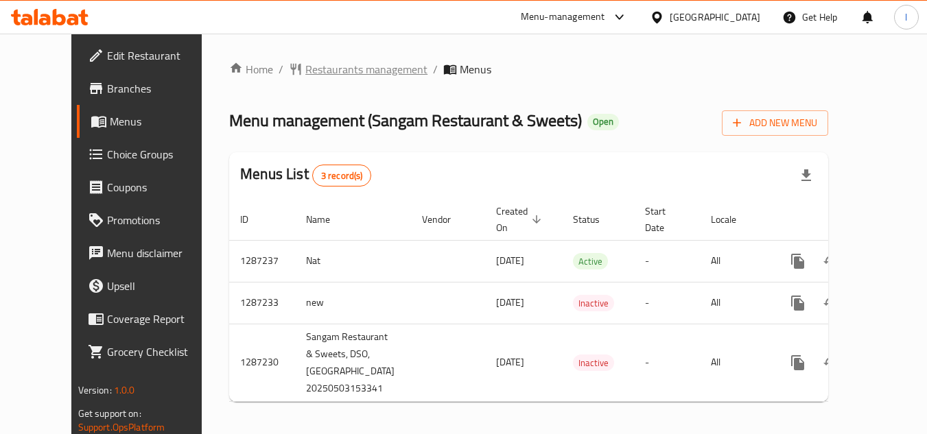
click at [341, 69] on span "Restaurants management" at bounding box center [366, 69] width 122 height 16
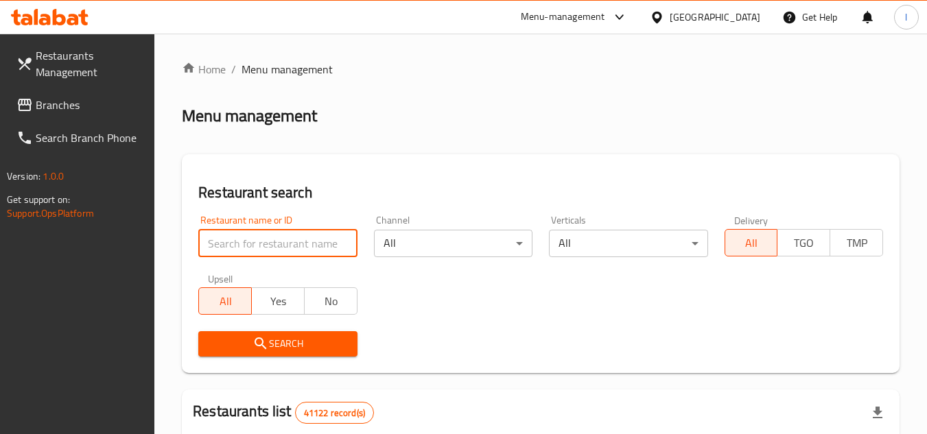
click at [278, 241] on input "search" at bounding box center [277, 243] width 159 height 27
paste input "696618"
type input "696618"
click at [283, 343] on span "Search" at bounding box center [277, 344] width 137 height 17
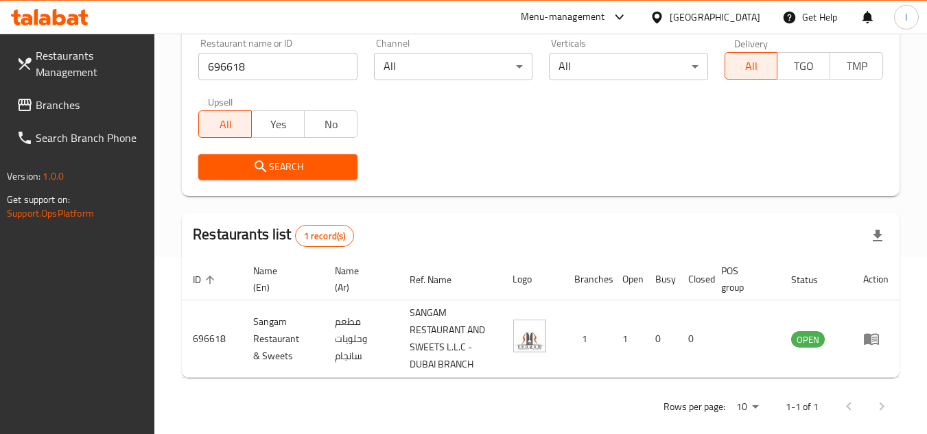
scroll to position [195, 0]
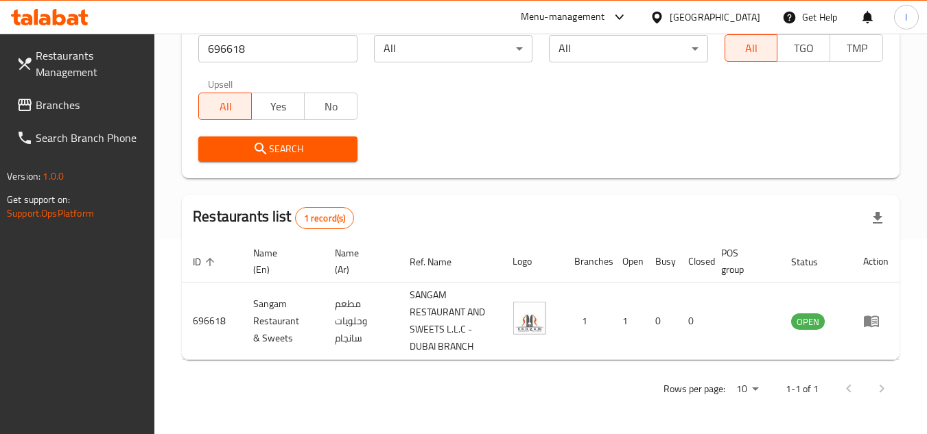
click at [114, 104] on span "Branches" at bounding box center [90, 105] width 108 height 16
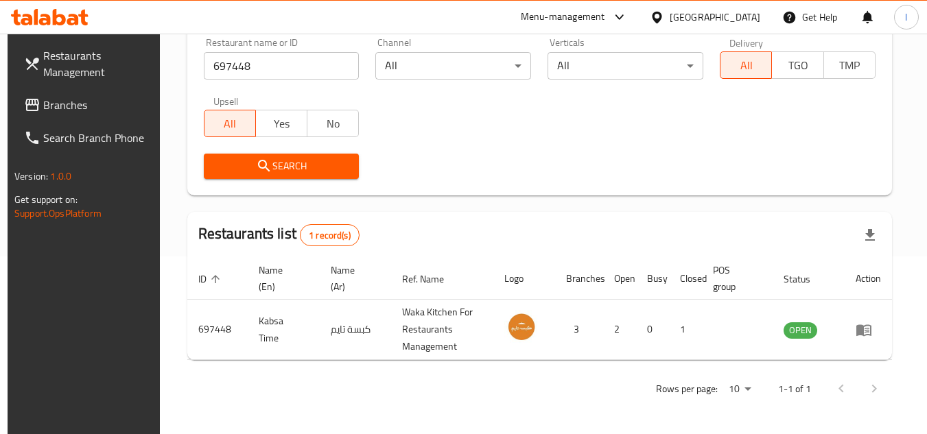
scroll to position [178, 0]
click at [81, 92] on link "Branches" at bounding box center [88, 105] width 150 height 33
click at [80, 100] on span "Branches" at bounding box center [97, 105] width 108 height 16
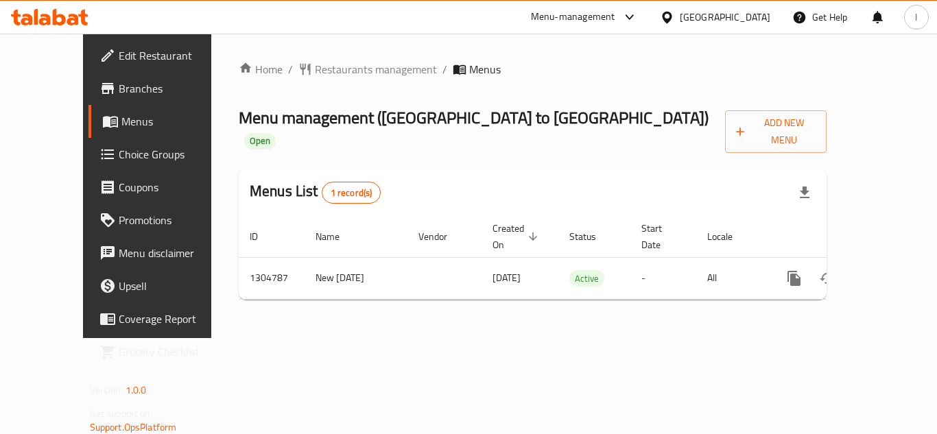
click at [315, 67] on span "Restaurants management" at bounding box center [376, 69] width 122 height 16
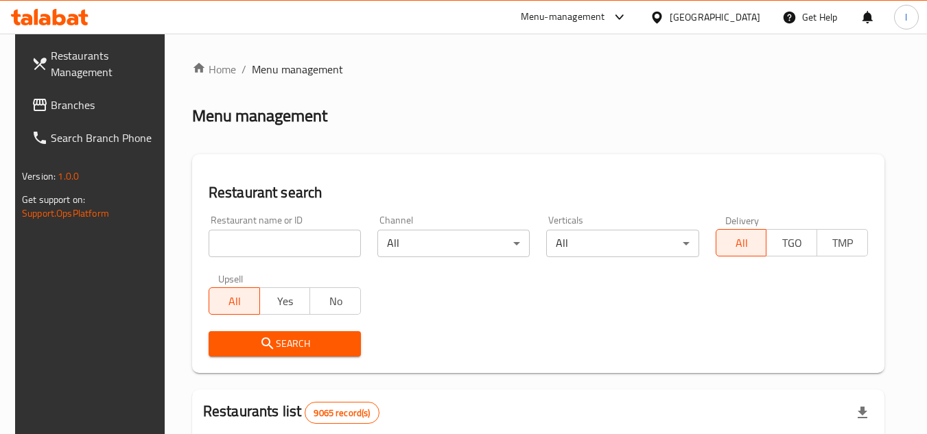
click at [249, 240] on input "search" at bounding box center [285, 243] width 152 height 27
paste input "703418"
type input "703418"
click at [294, 343] on span "Search" at bounding box center [285, 344] width 130 height 17
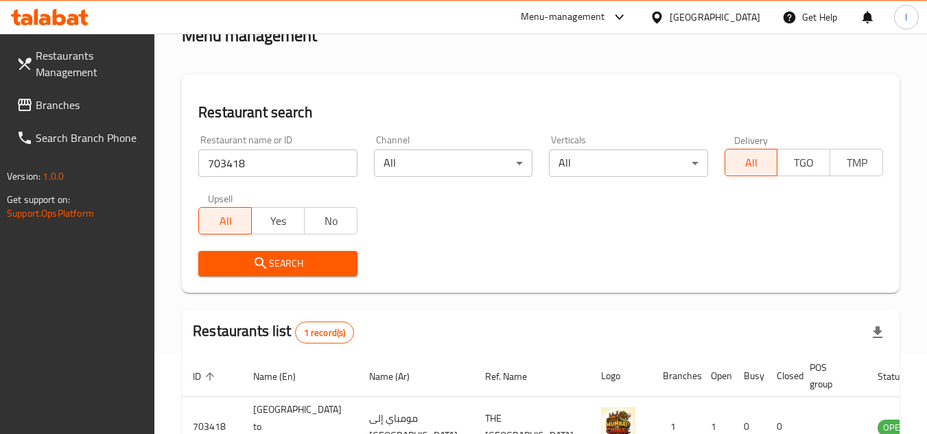
scroll to position [178, 0]
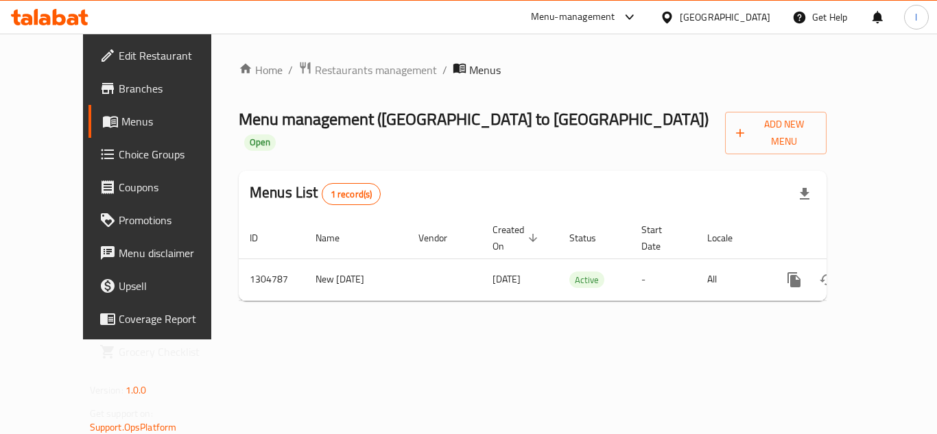
click at [119, 153] on span "Choice Groups" at bounding box center [174, 154] width 110 height 16
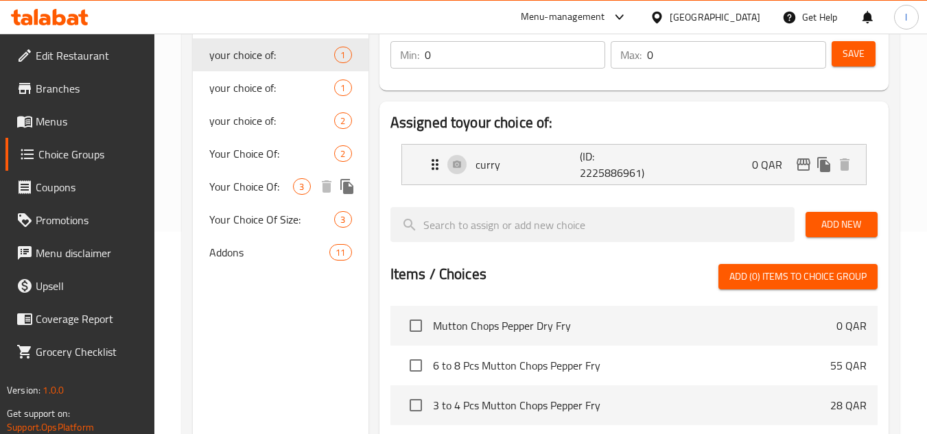
scroll to position [206, 0]
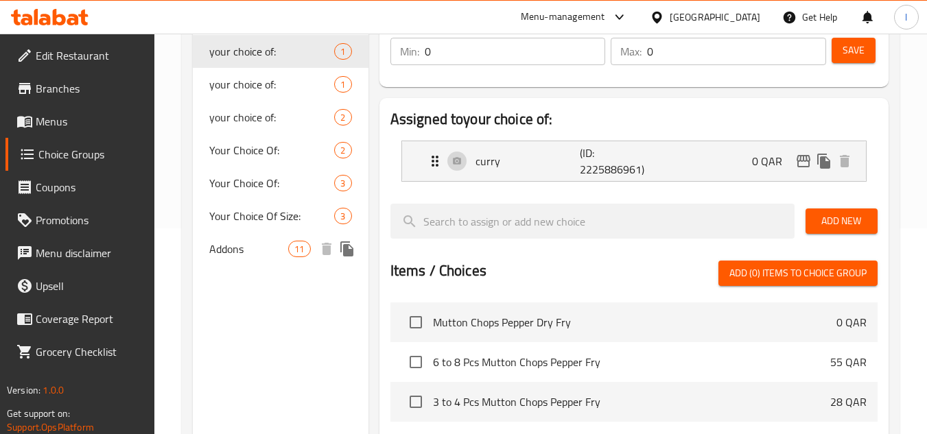
click at [281, 255] on span "Addons" at bounding box center [248, 249] width 79 height 16
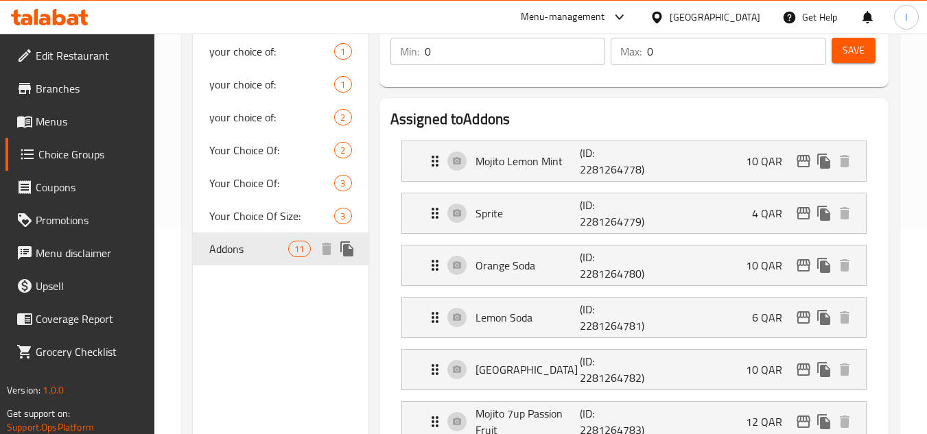
type input "Addons"
type input "الإضافات"
type input "11"
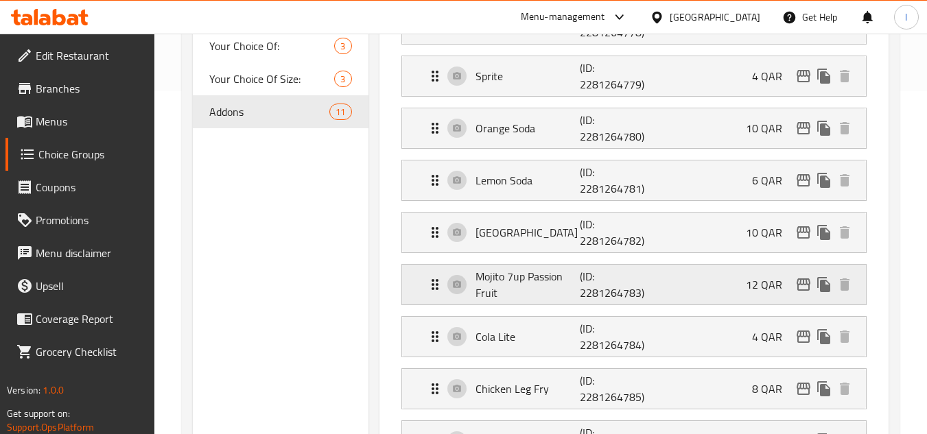
scroll to position [137, 0]
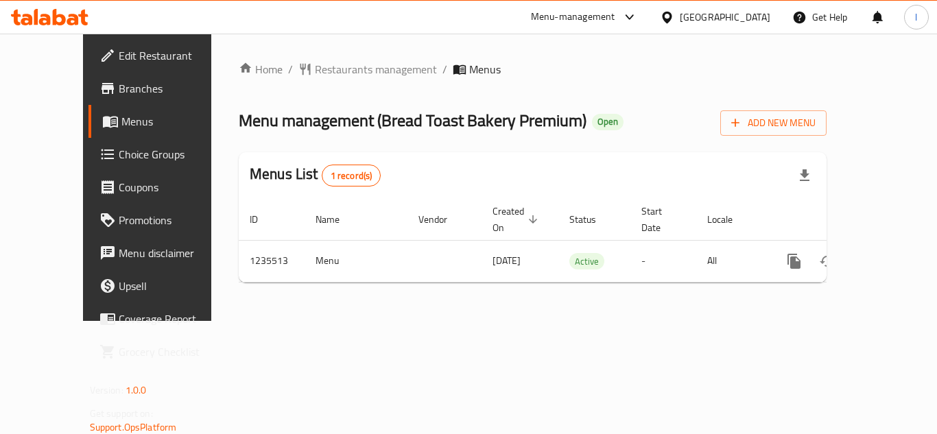
click at [315, 65] on span "Restaurants management" at bounding box center [376, 69] width 122 height 16
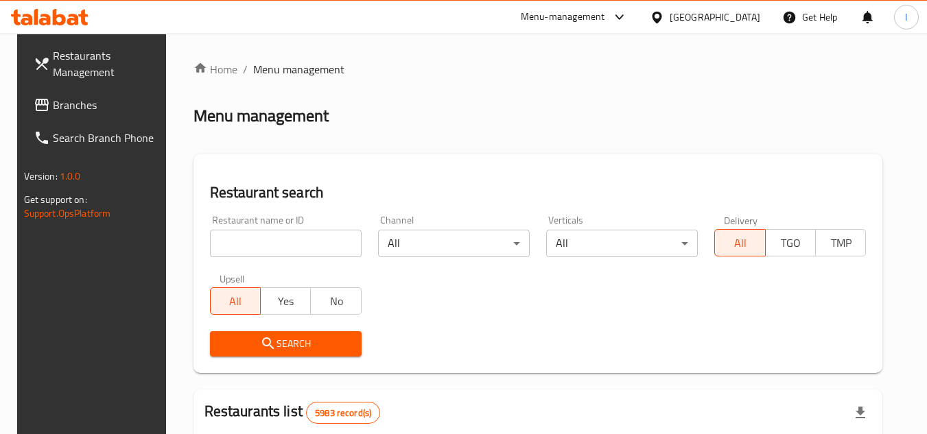
click at [280, 240] on input "search" at bounding box center [286, 243] width 152 height 27
paste input "678744"
type input "678744"
drag, startPoint x: 301, startPoint y: 338, endPoint x: 312, endPoint y: 318, distance: 22.5
click at [302, 334] on button "Search" at bounding box center [286, 343] width 152 height 25
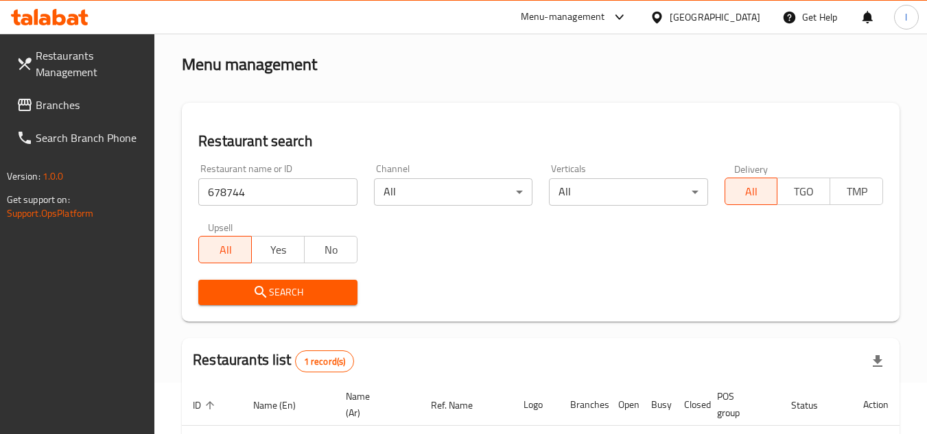
scroll to position [137, 0]
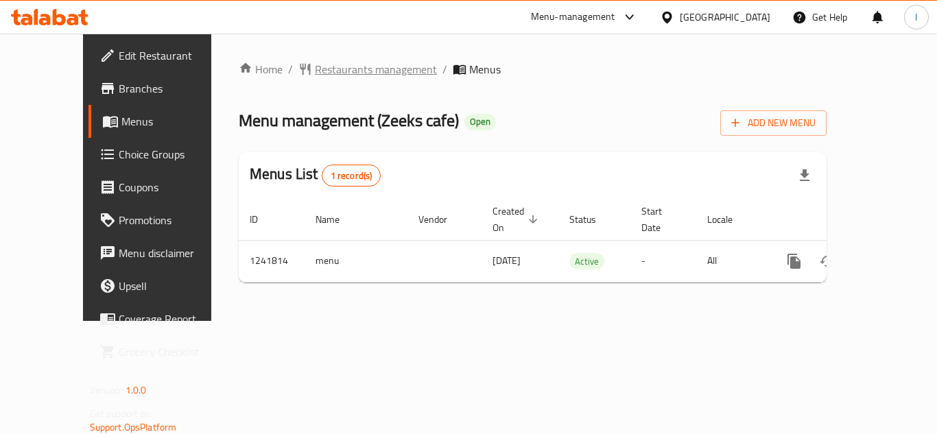
click at [322, 71] on span "Restaurants management" at bounding box center [376, 69] width 122 height 16
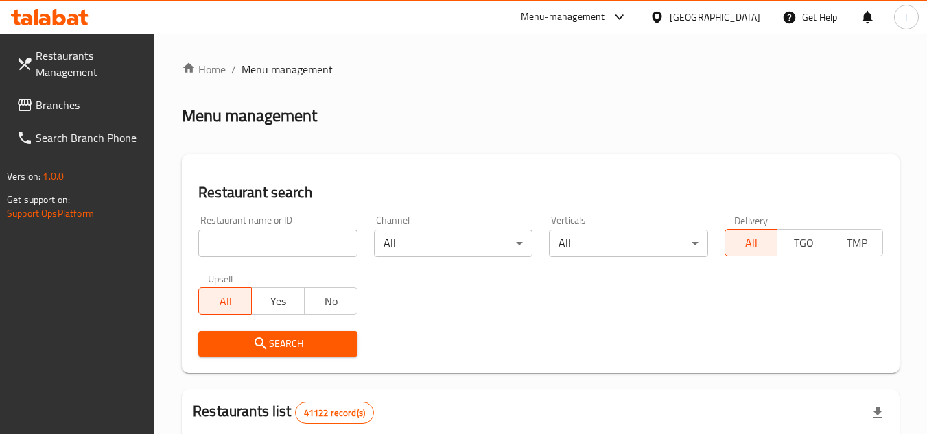
click at [271, 234] on input "search" at bounding box center [277, 243] width 159 height 27
paste input "680867"
type input "680867"
click at [292, 339] on span "Search" at bounding box center [277, 344] width 137 height 17
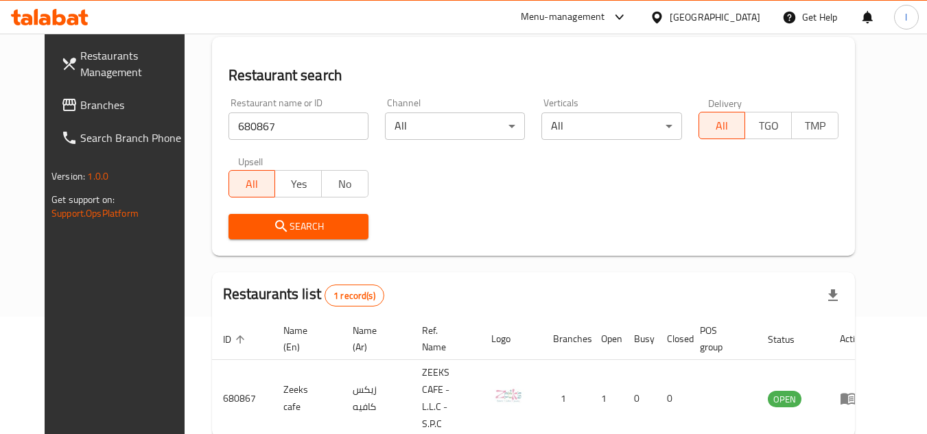
scroll to position [137, 0]
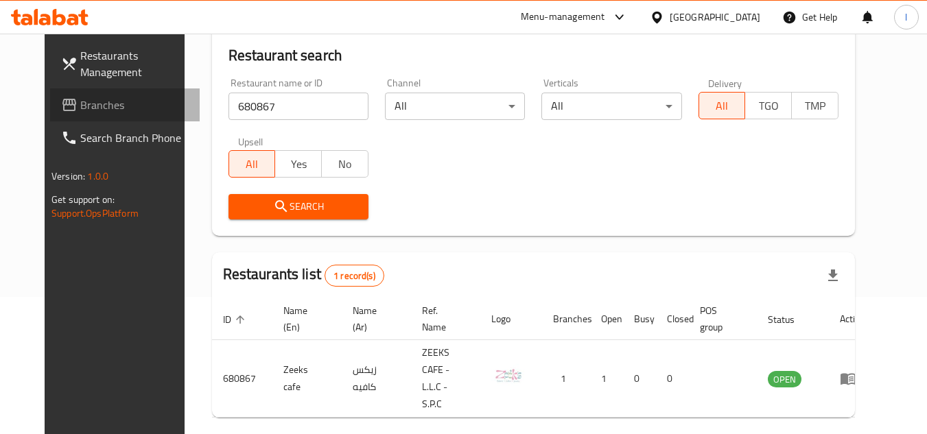
click at [80, 105] on span "Branches" at bounding box center [134, 105] width 108 height 16
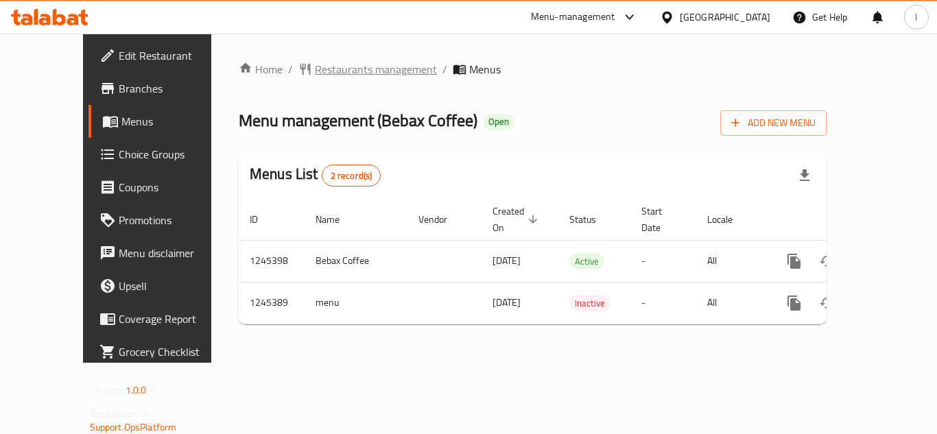
click at [315, 65] on span "Restaurants management" at bounding box center [376, 69] width 122 height 16
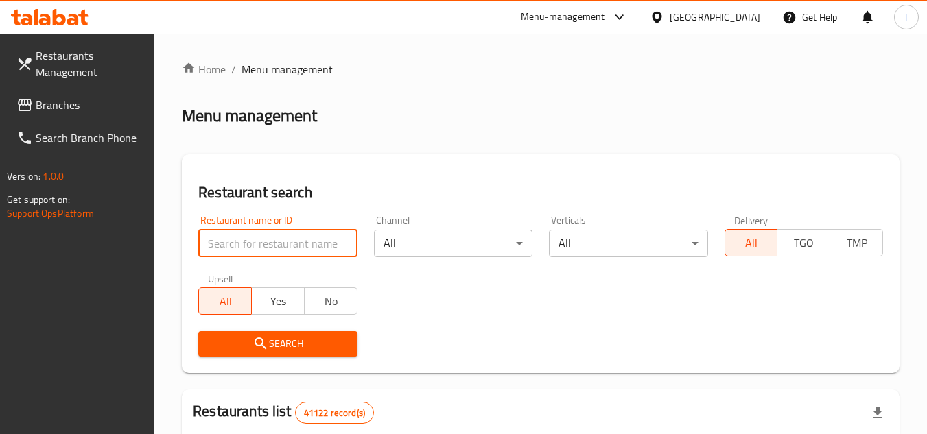
paste input "682549"
type input "682549"
click at [289, 342] on span "Search" at bounding box center [277, 344] width 137 height 17
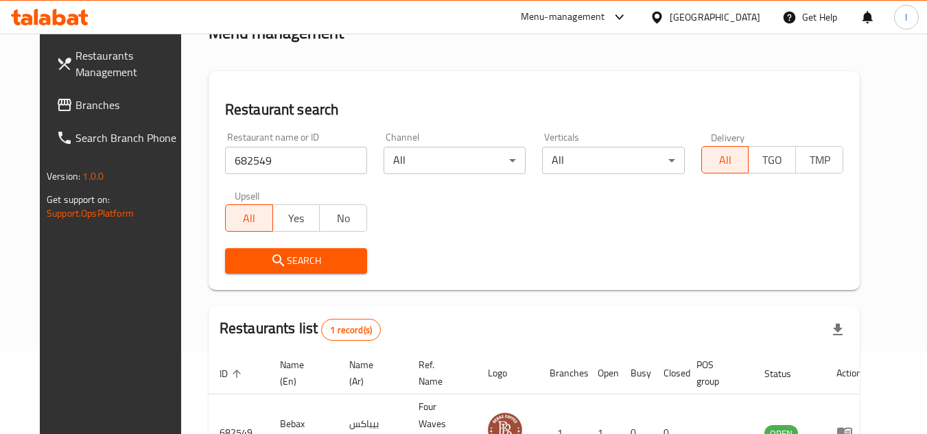
scroll to position [137, 0]
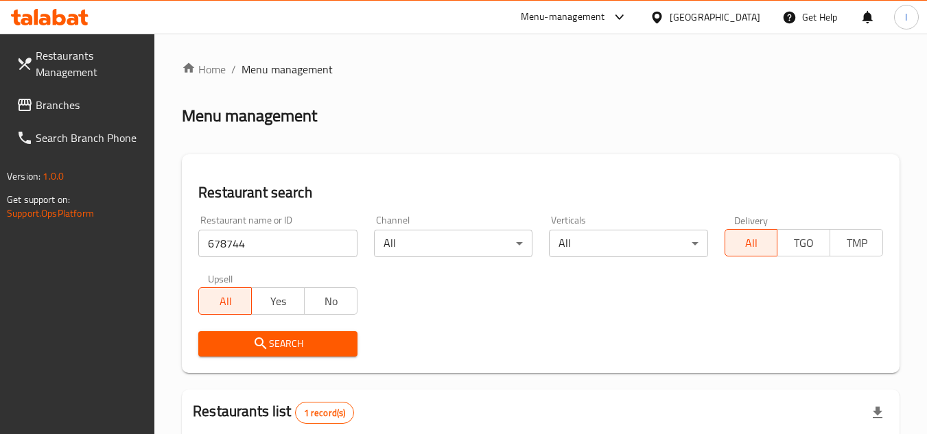
scroll to position [137, 0]
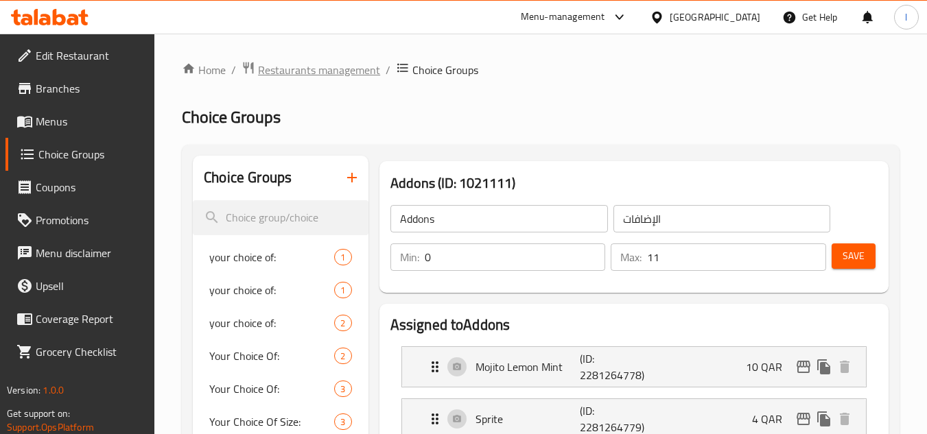
click at [281, 72] on span "Restaurants management" at bounding box center [319, 70] width 122 height 16
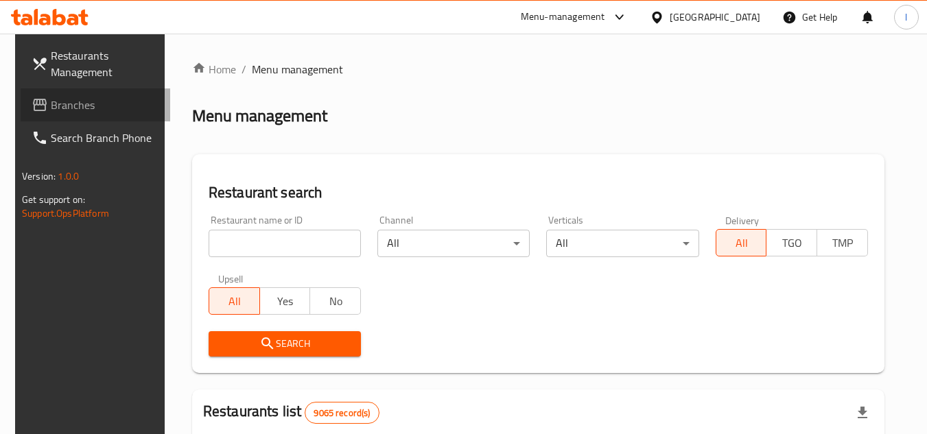
click at [89, 108] on span "Branches" at bounding box center [105, 105] width 108 height 16
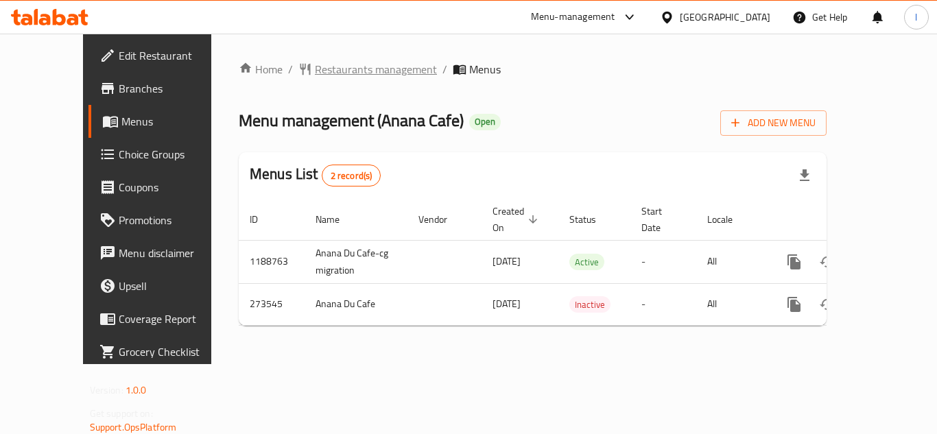
click at [315, 61] on span "Restaurants management" at bounding box center [376, 69] width 122 height 16
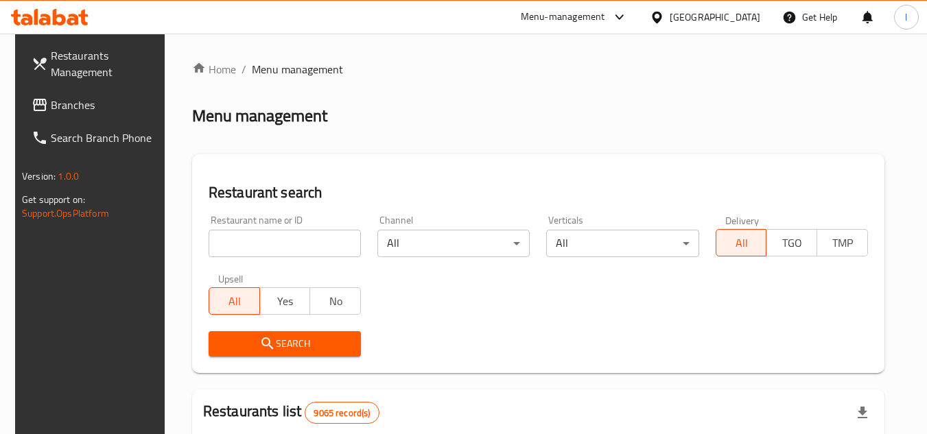
click at [292, 240] on input "search" at bounding box center [285, 243] width 152 height 27
paste input "627893"
type input "627893"
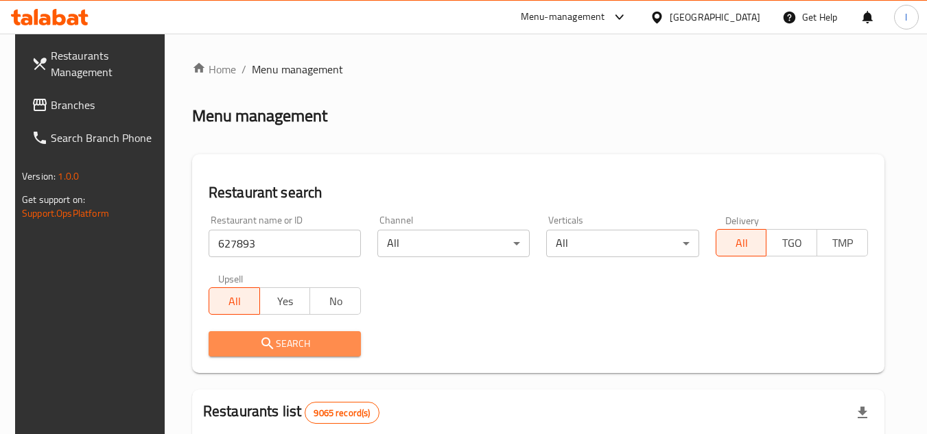
drag, startPoint x: 290, startPoint y: 345, endPoint x: 294, endPoint y: 334, distance: 11.1
click at [292, 340] on span "Search" at bounding box center [285, 344] width 130 height 17
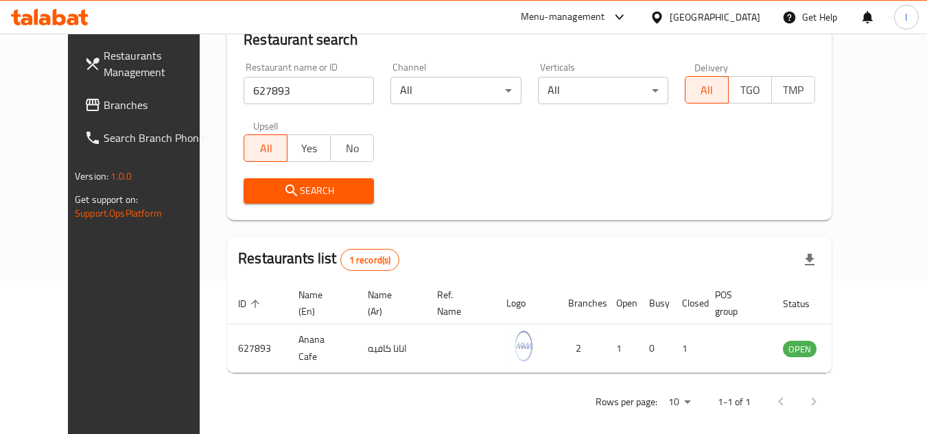
scroll to position [166, 0]
